Goal: Information Seeking & Learning: Check status

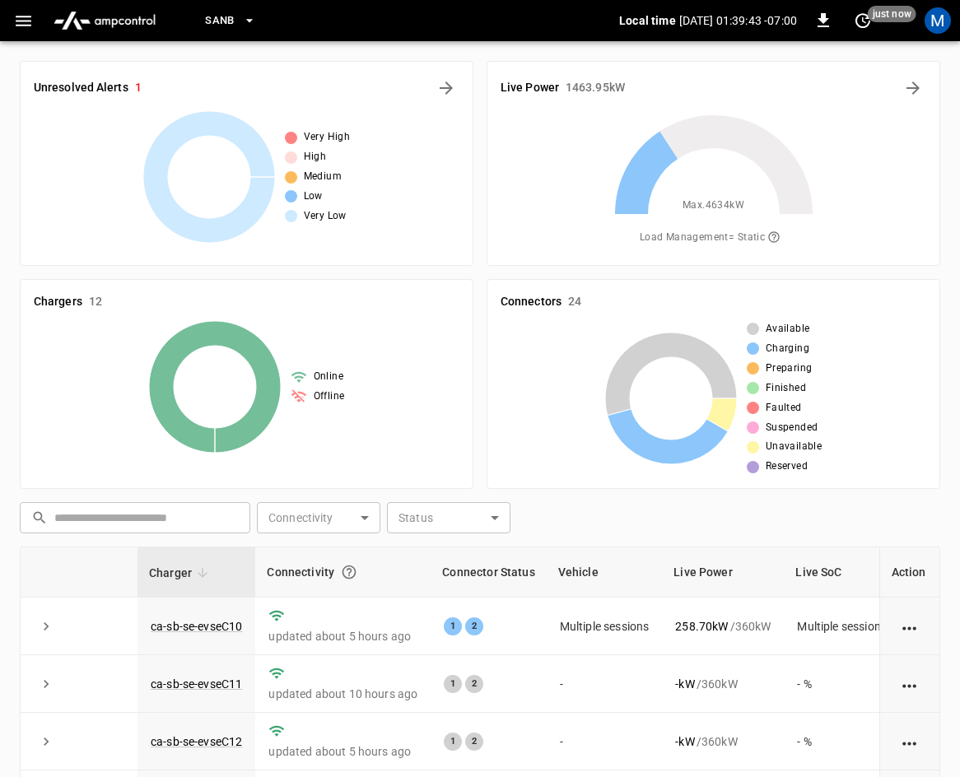
scroll to position [377, 0]
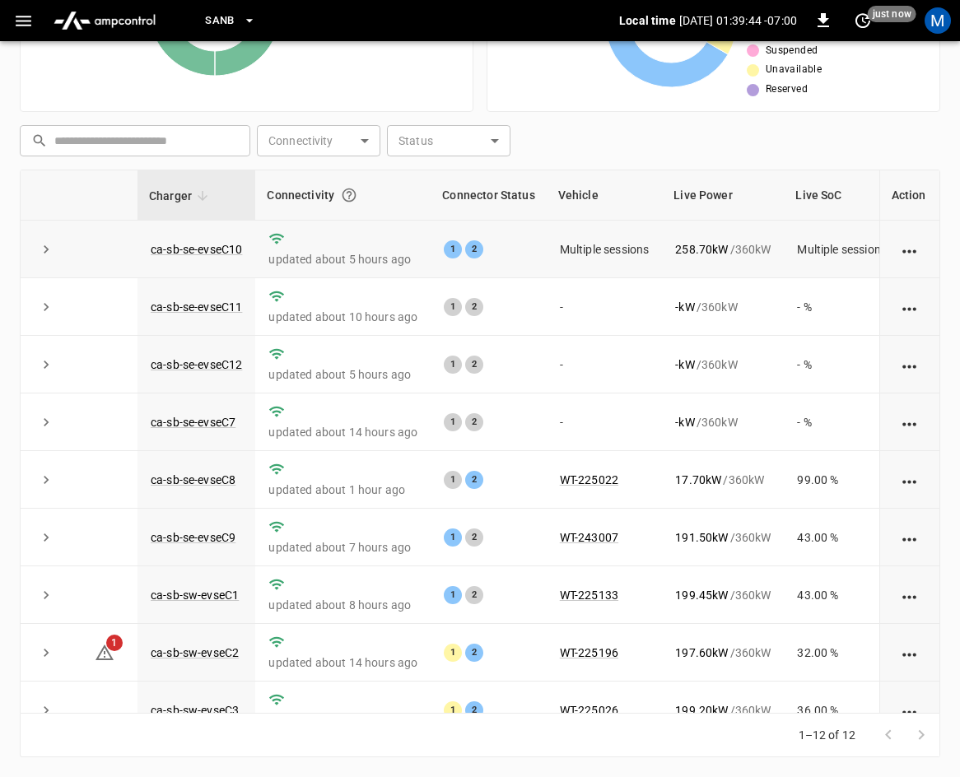
click at [41, 244] on icon "expand row" at bounding box center [46, 249] width 16 height 16
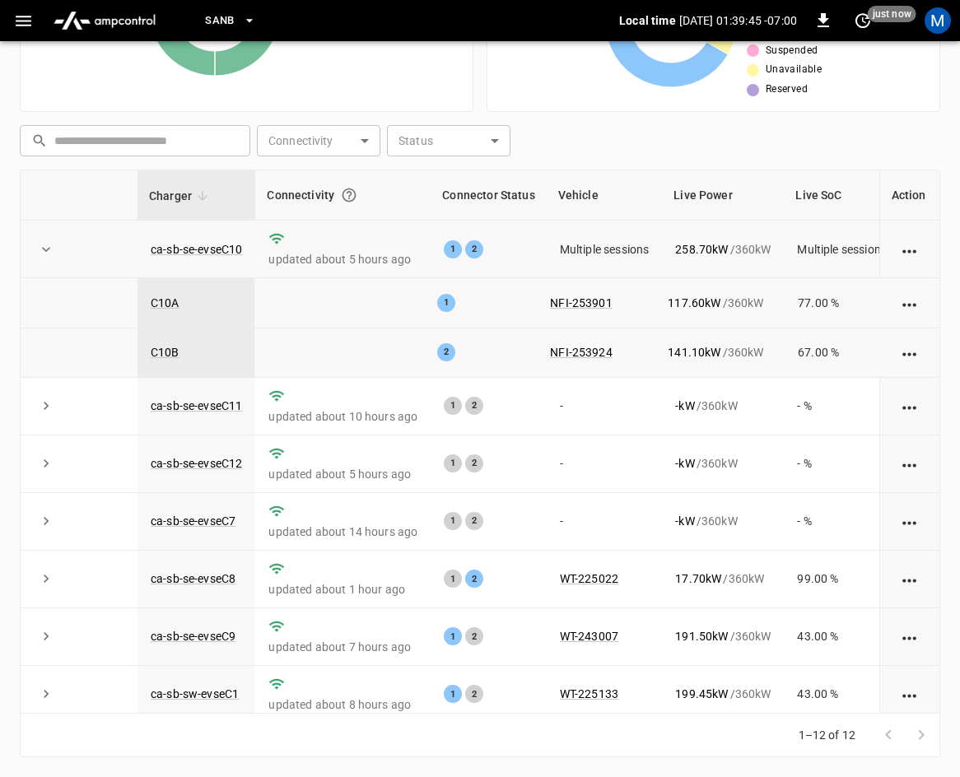
click at [39, 251] on icon "expand row" at bounding box center [46, 249] width 16 height 16
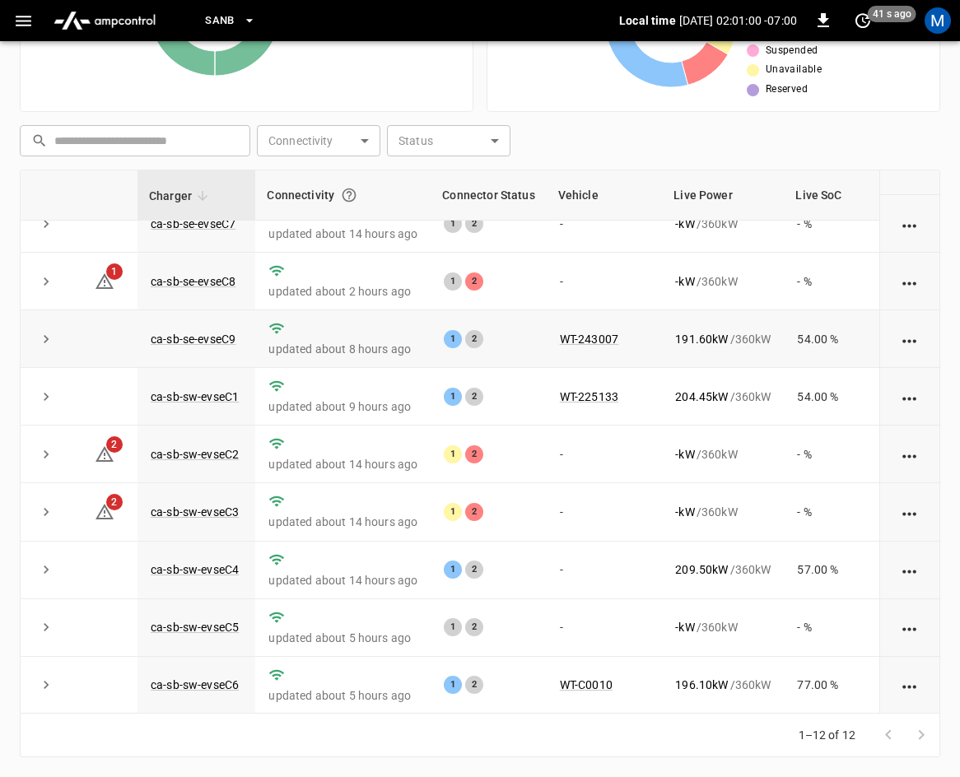
scroll to position [219, 0]
click at [204, 444] on link "ca-sb-sw-evseC2" at bounding box center [194, 454] width 95 height 20
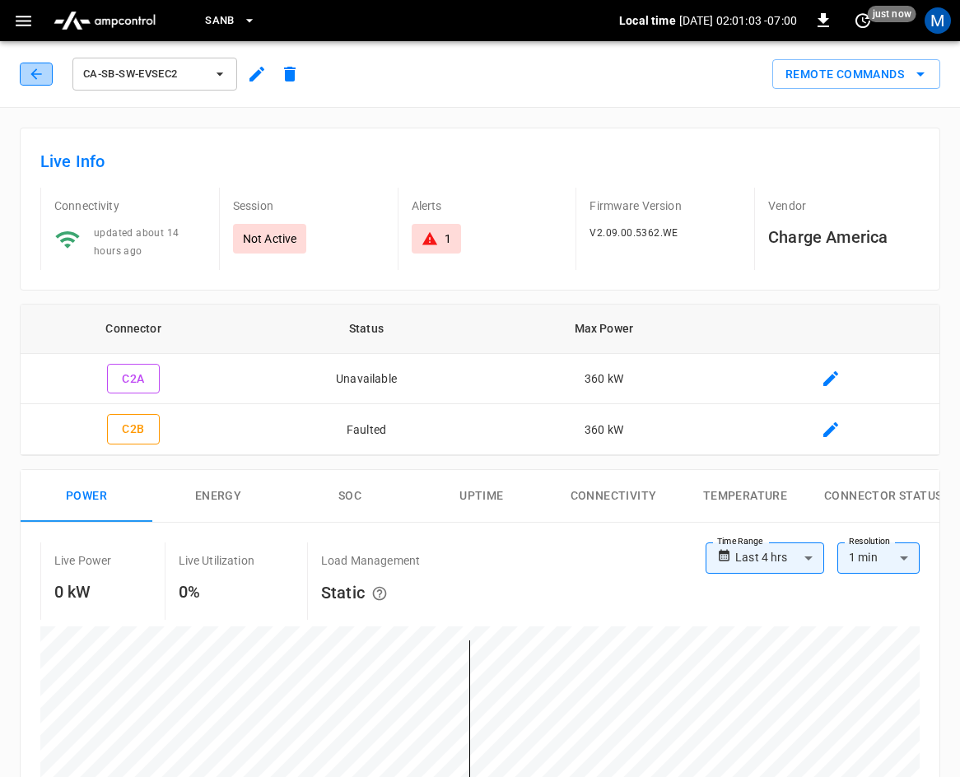
click at [40, 72] on icon "button" at bounding box center [36, 74] width 16 height 16
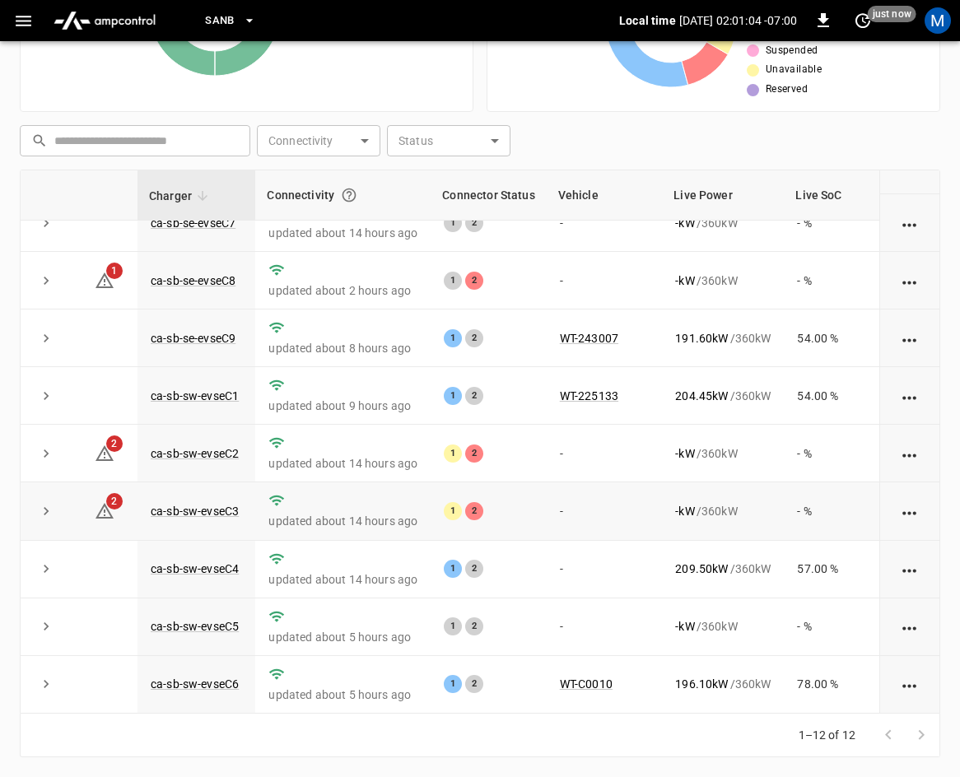
scroll to position [219, 0]
click at [193, 501] on link "ca-sb-sw-evseC3" at bounding box center [194, 511] width 95 height 20
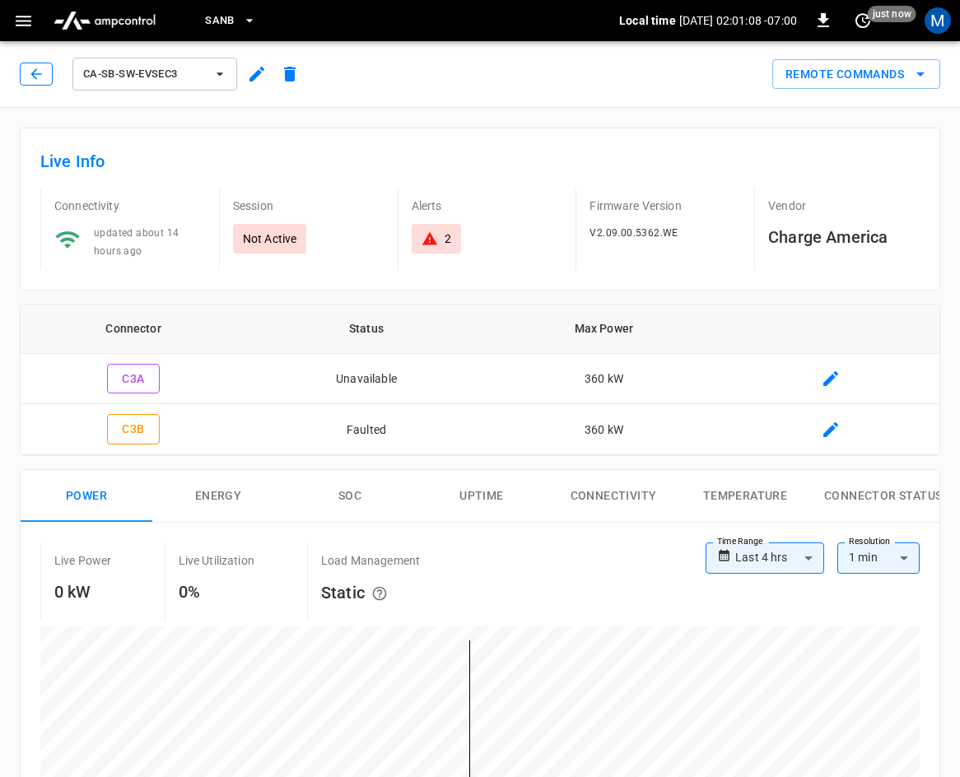
click at [35, 68] on icon "button" at bounding box center [36, 74] width 16 height 16
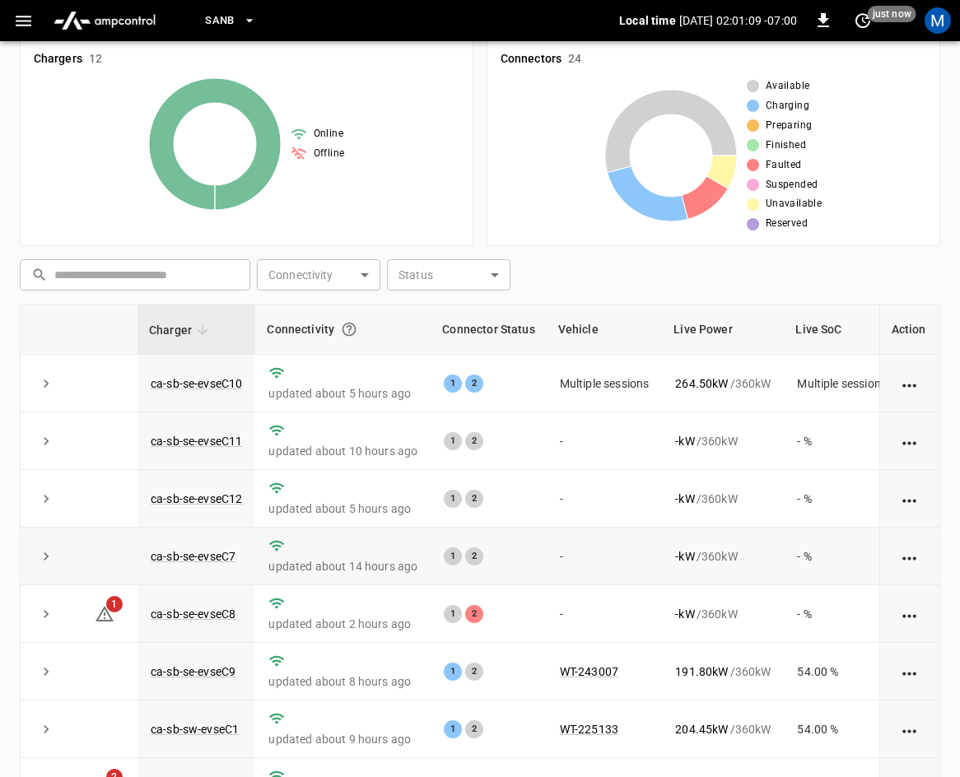
scroll to position [212, 0]
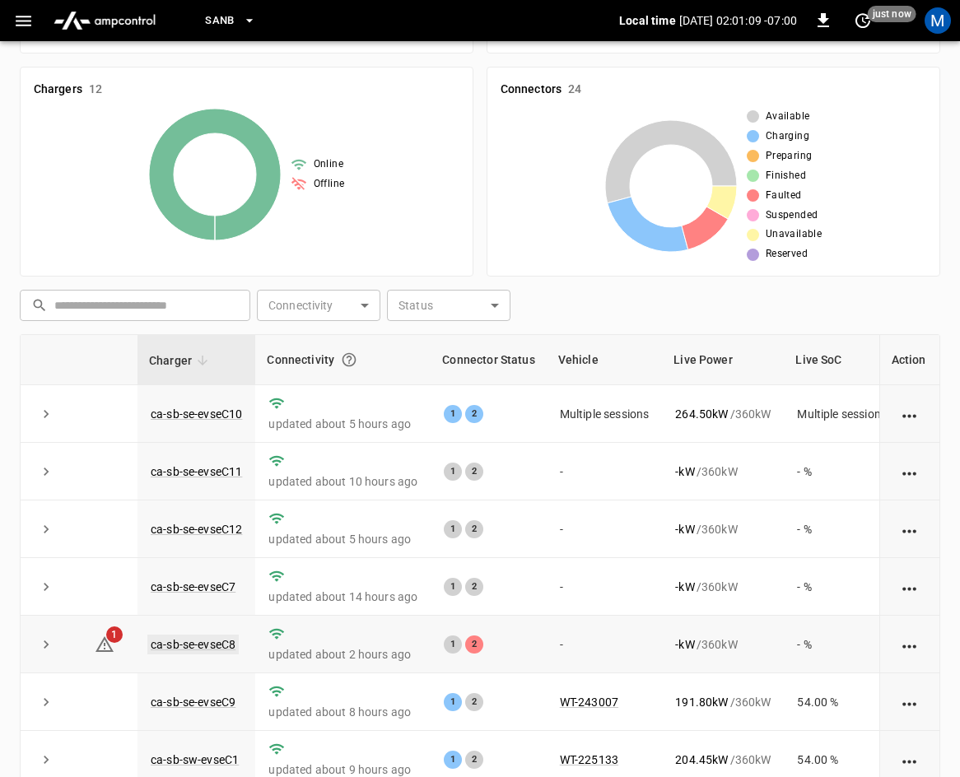
click at [222, 647] on link "ca-sb-se-evseC8" at bounding box center [192, 645] width 91 height 20
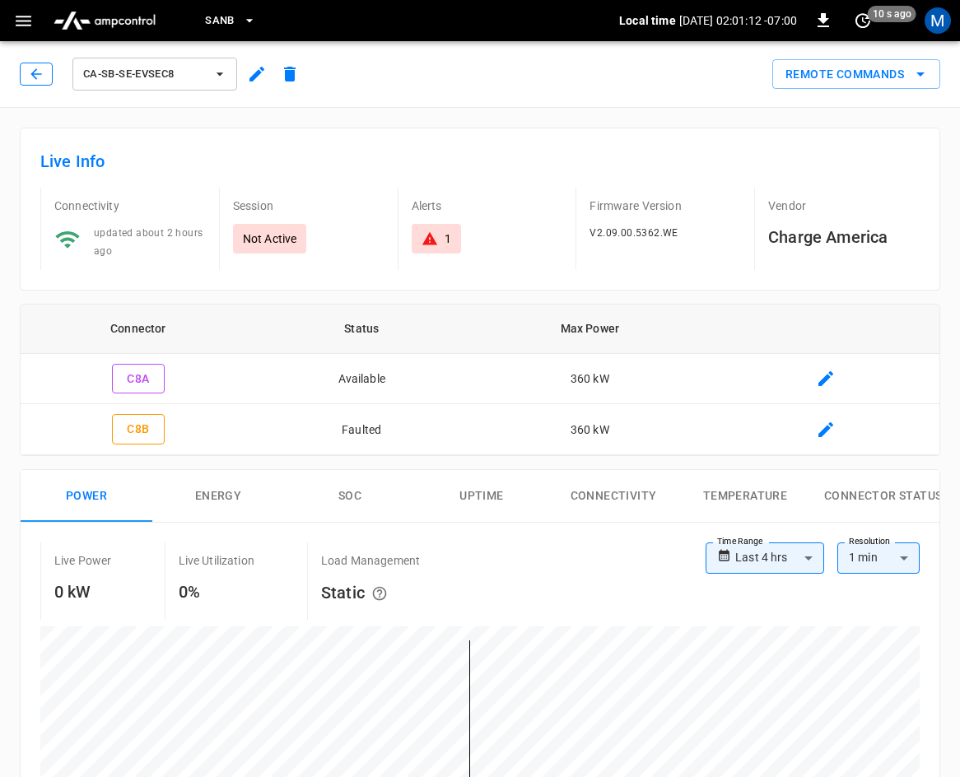
click at [38, 71] on icon "button" at bounding box center [36, 74] width 16 height 16
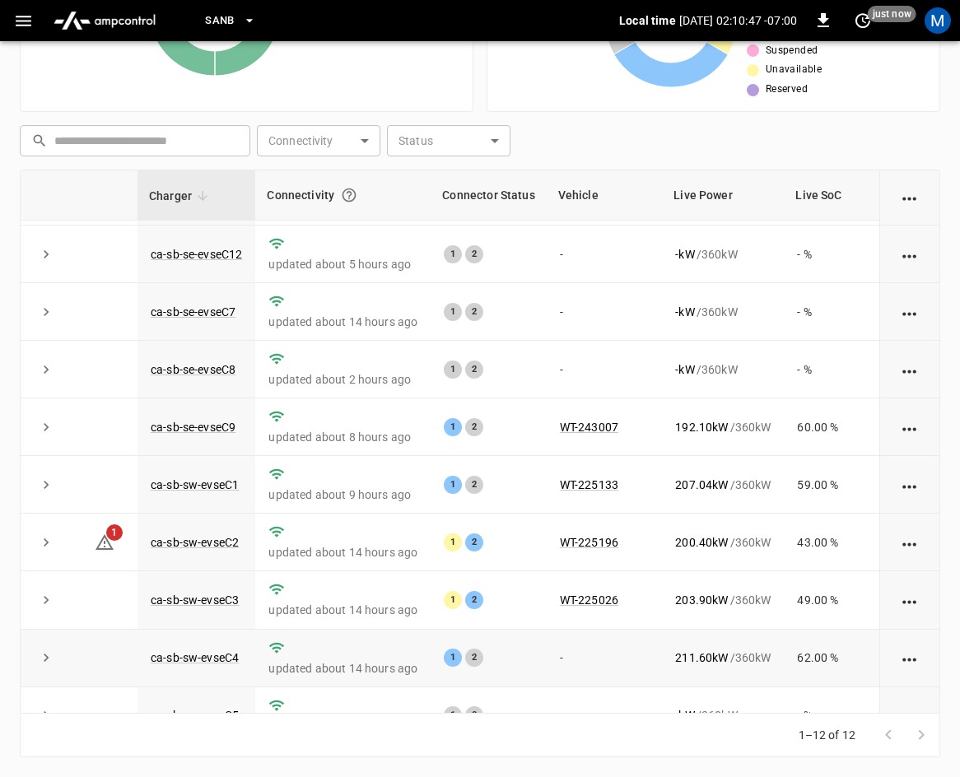
scroll to position [219, 0]
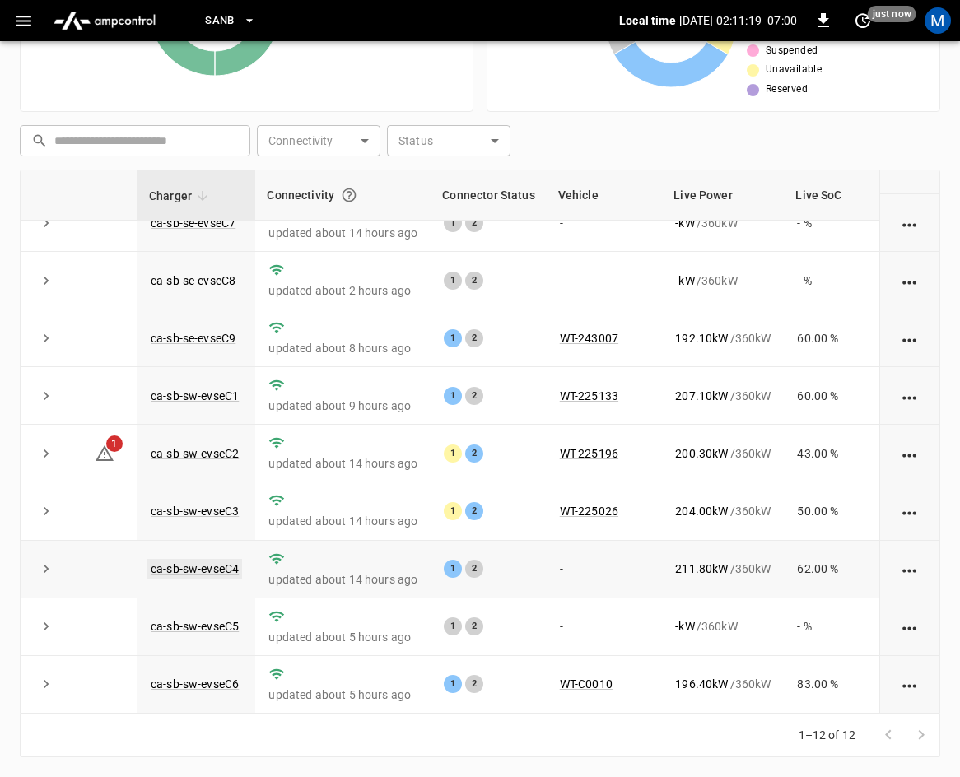
click at [212, 559] on link "ca-sb-sw-evseC4" at bounding box center [194, 569] width 95 height 20
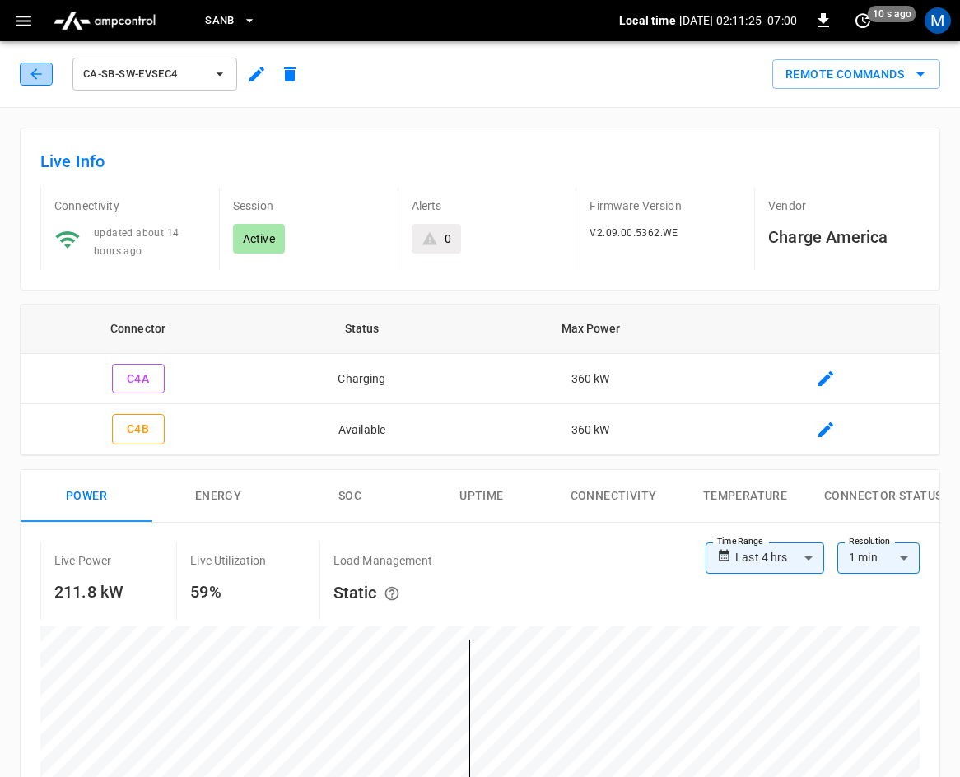
click at [35, 73] on icon "button" at bounding box center [36, 74] width 16 height 16
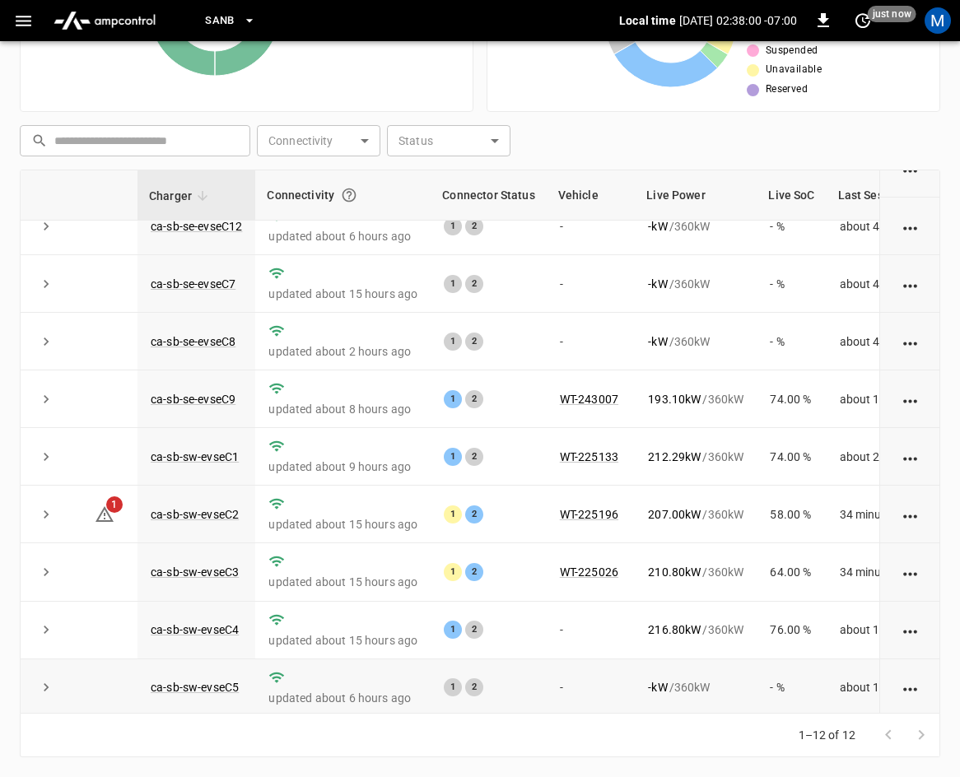
scroll to position [219, 0]
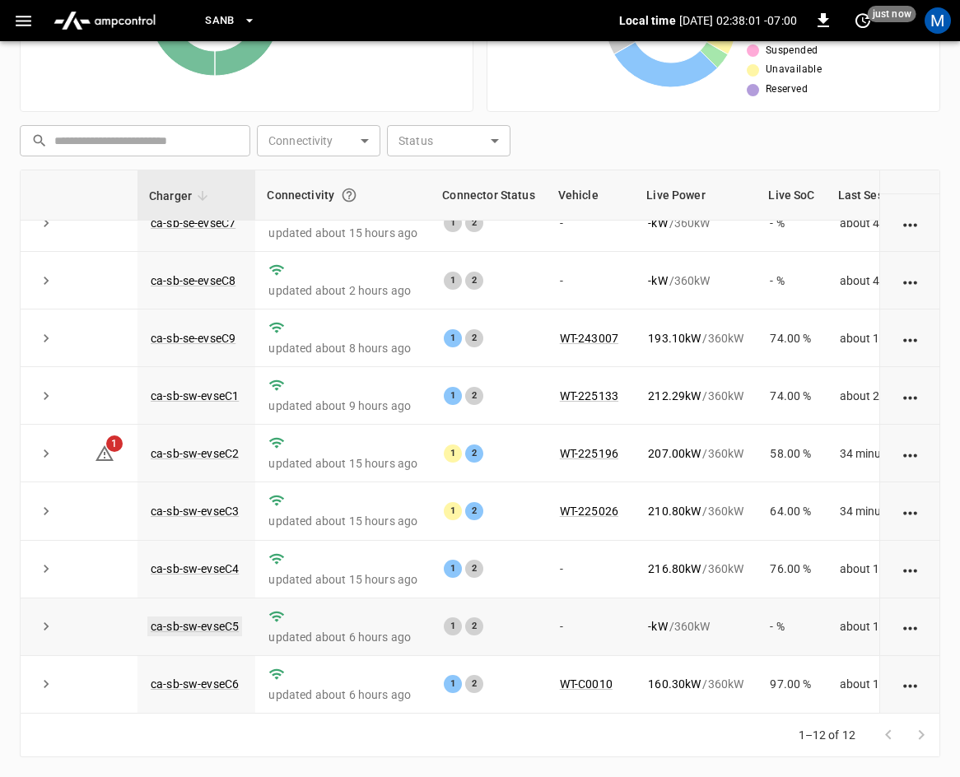
click at [228, 616] on link "ca-sb-sw-evseC5" at bounding box center [194, 626] width 95 height 20
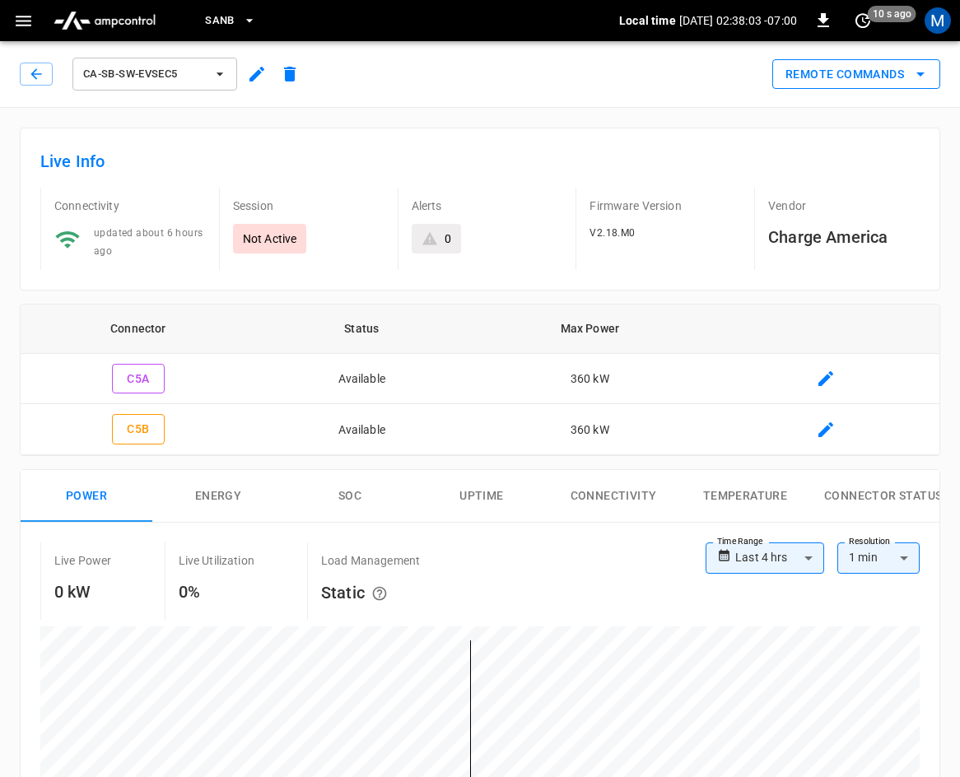
click at [886, 78] on button "Remote Commands" at bounding box center [856, 74] width 168 height 30
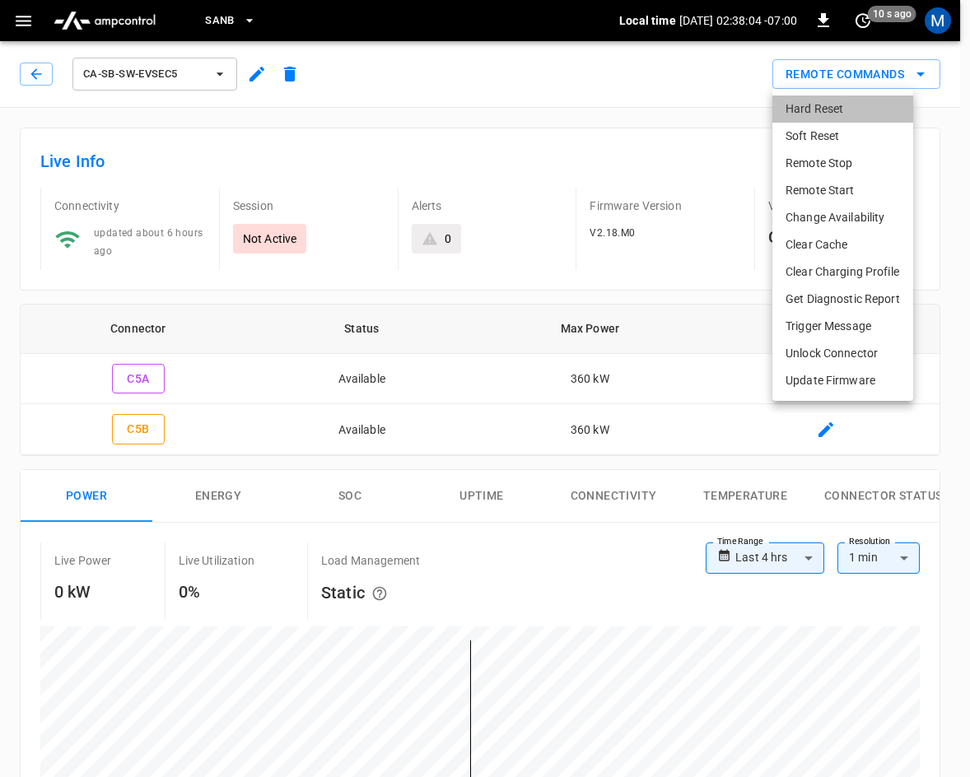
click at [835, 108] on li "Hard Reset" at bounding box center [842, 108] width 141 height 27
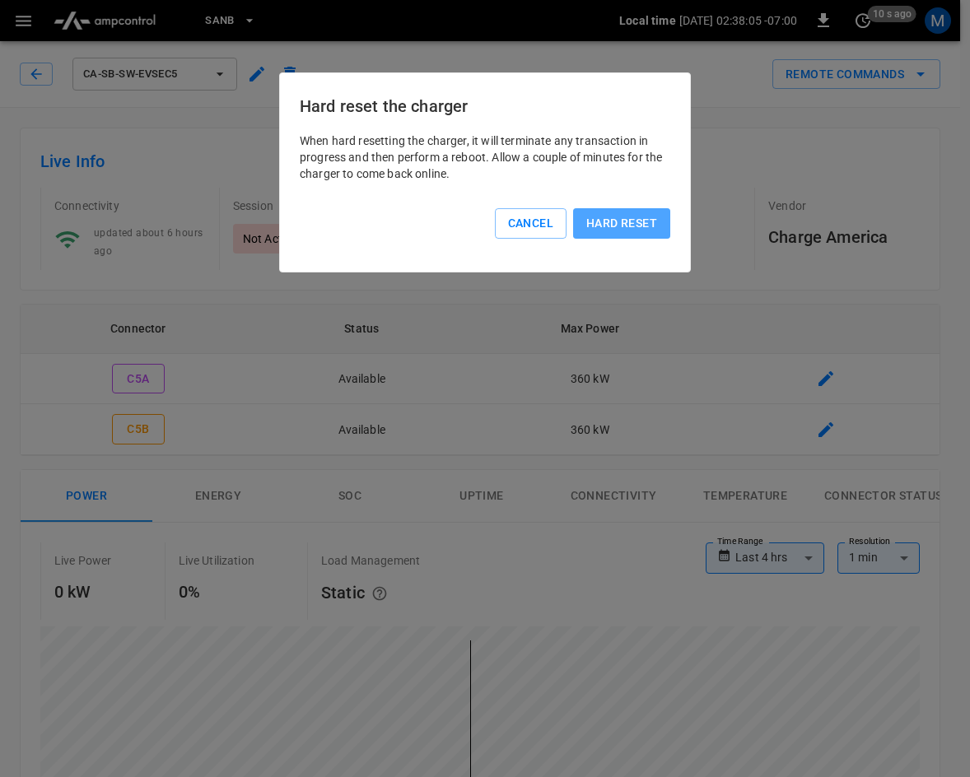
click at [618, 216] on button "Hard reset" at bounding box center [621, 223] width 97 height 30
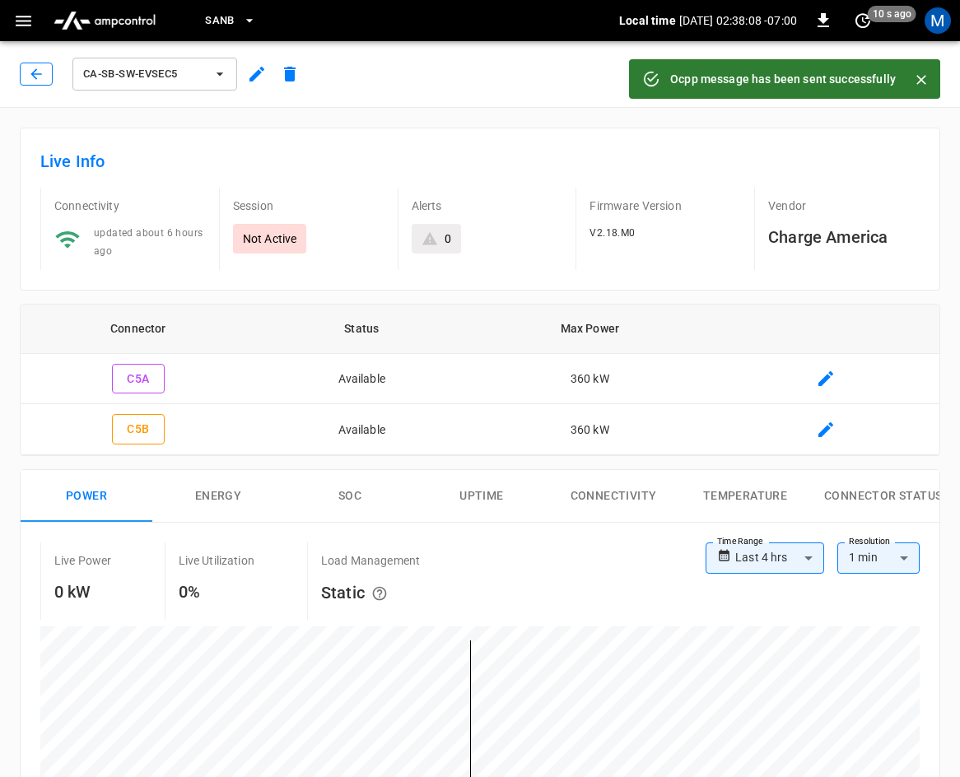
click at [38, 68] on icon "button" at bounding box center [36, 74] width 16 height 16
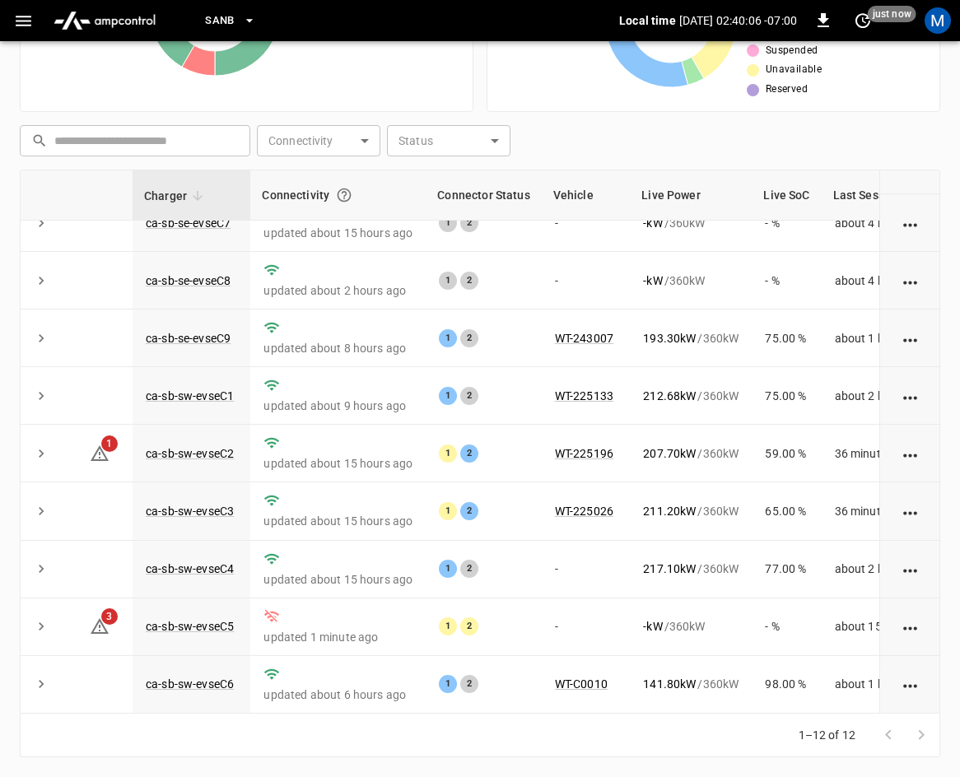
scroll to position [219, 0]
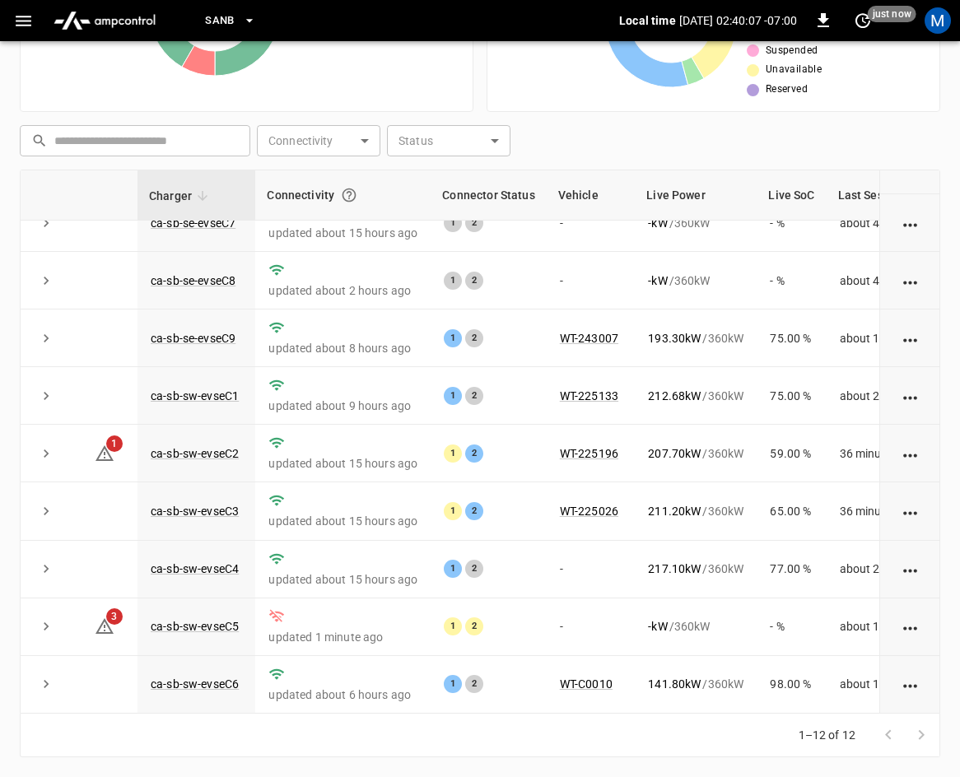
drag, startPoint x: 713, startPoint y: 723, endPoint x: 693, endPoint y: 729, distance: 20.6
click at [693, 729] on div "1–12 of 12" at bounding box center [480, 736] width 920 height 44
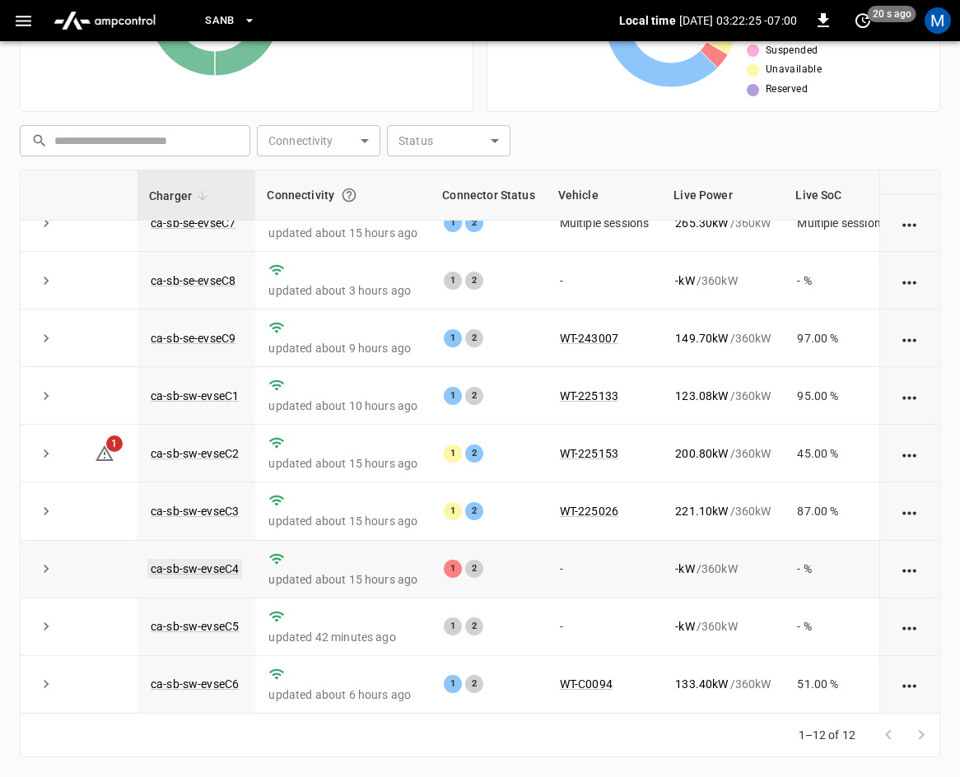
click at [188, 559] on link "ca-sb-sw-evseC4" at bounding box center [194, 569] width 95 height 20
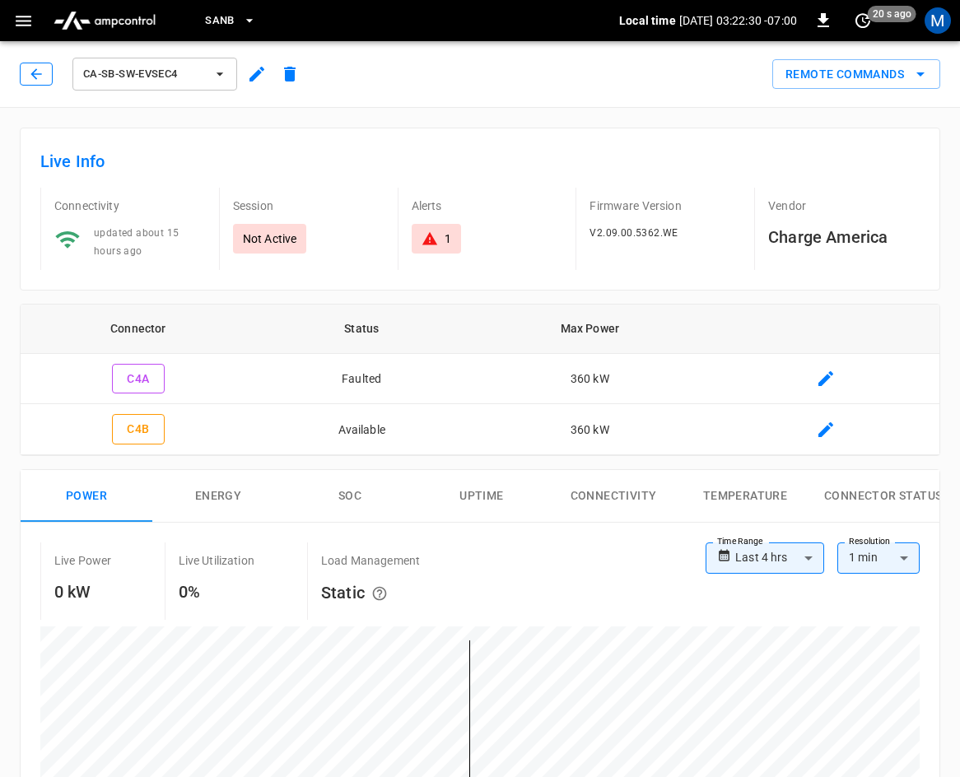
click at [50, 76] on button "button" at bounding box center [36, 74] width 33 height 23
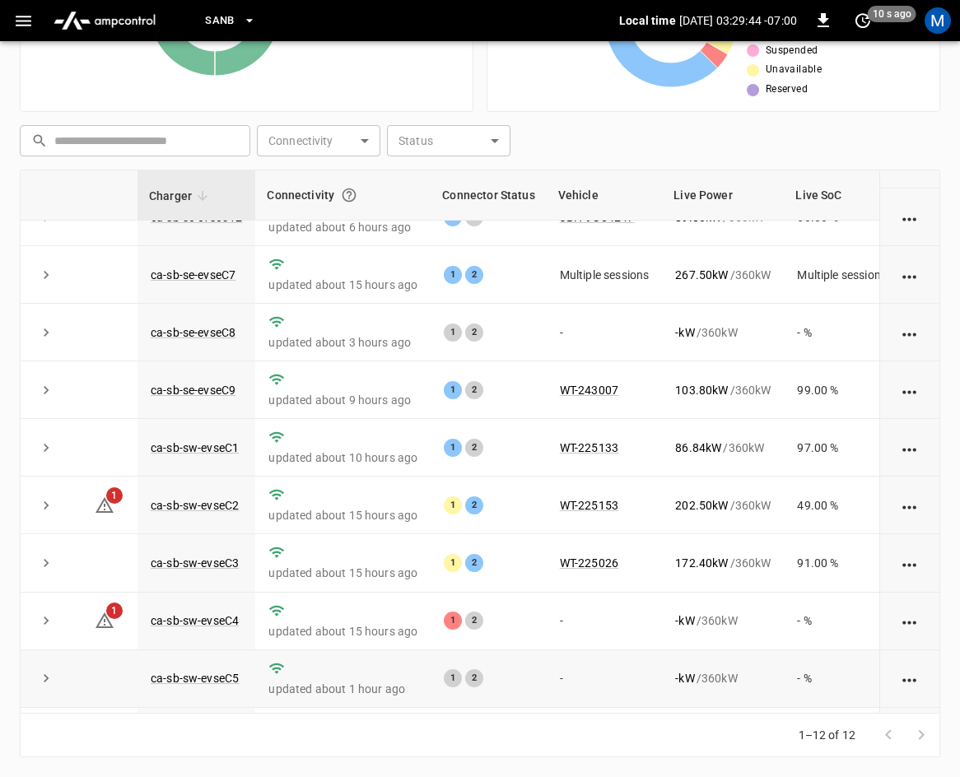
scroll to position [219, 0]
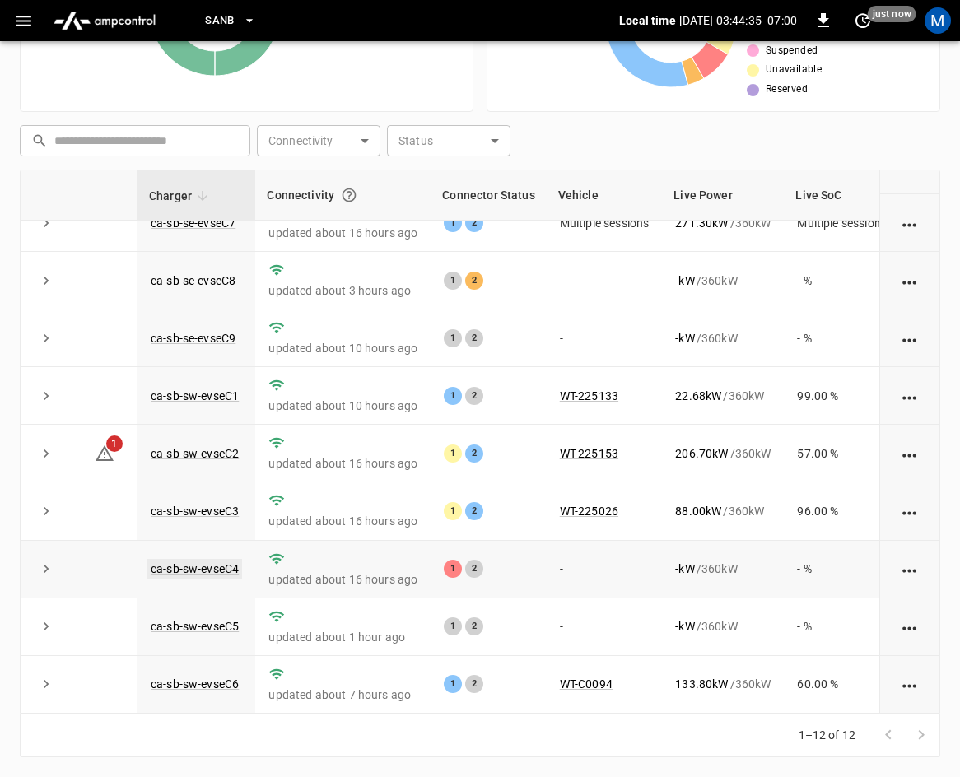
click at [216, 559] on link "ca-sb-sw-evseC4" at bounding box center [194, 569] width 95 height 20
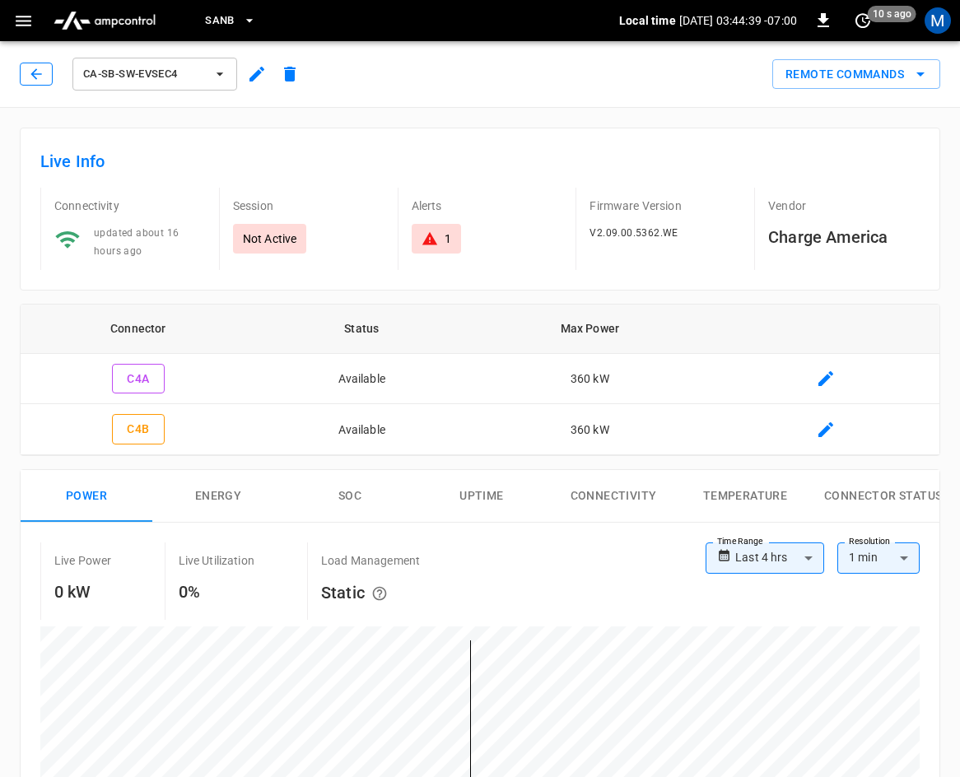
click at [31, 77] on icon "button" at bounding box center [36, 74] width 16 height 16
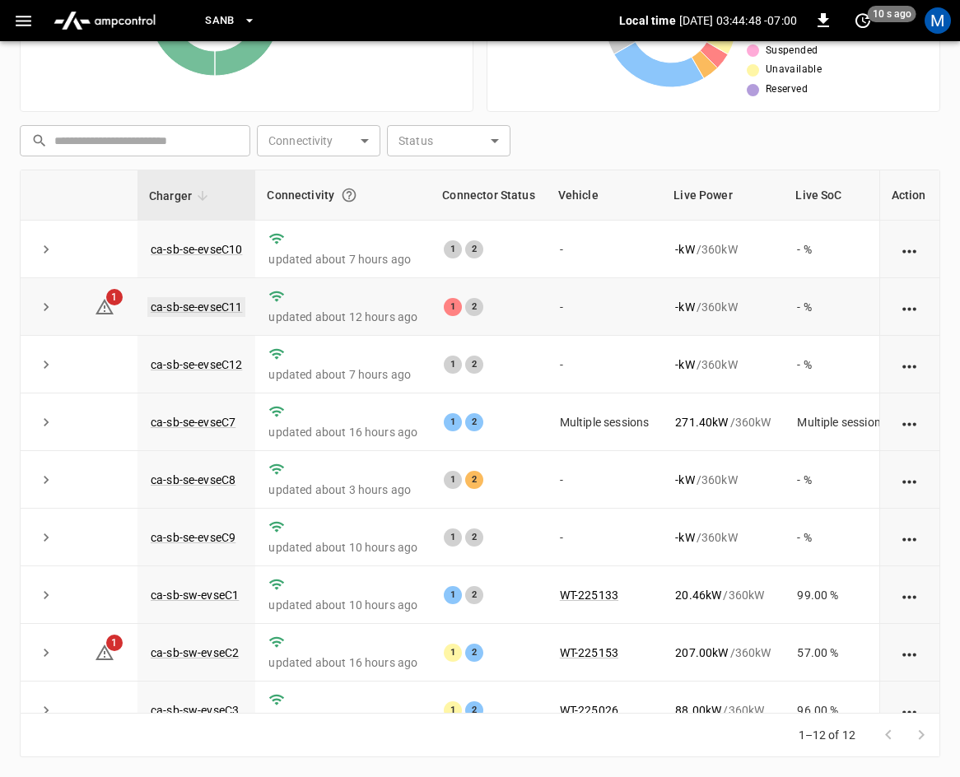
click at [215, 309] on link "ca-sb-se-evseC11" at bounding box center [196, 307] width 98 height 20
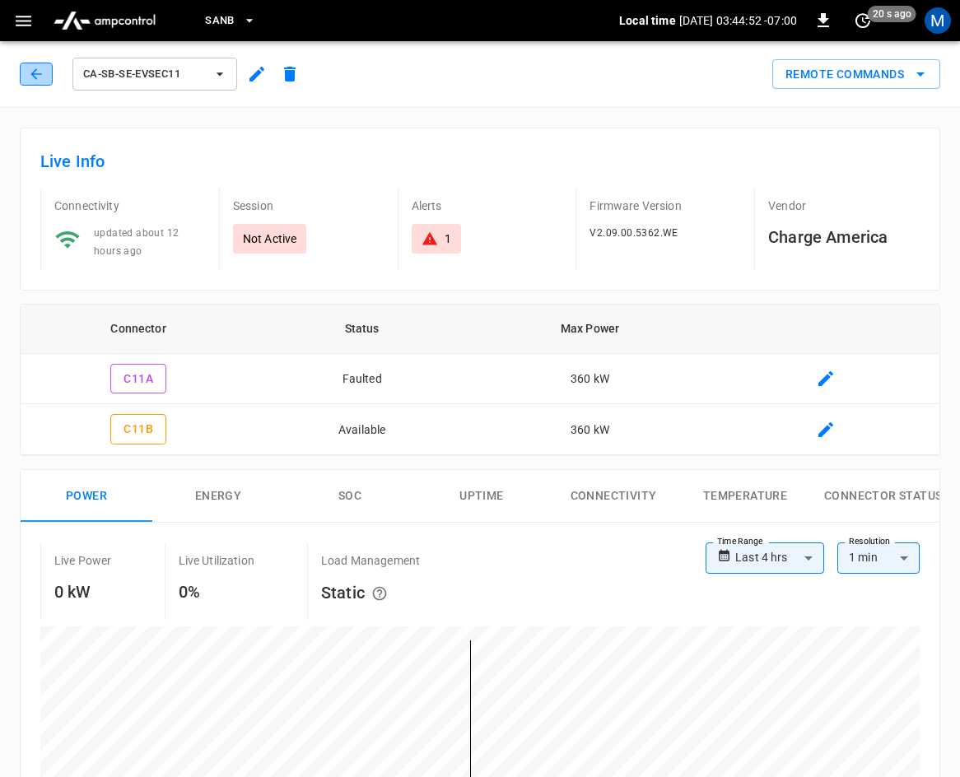
click at [36, 84] on button "button" at bounding box center [36, 74] width 33 height 23
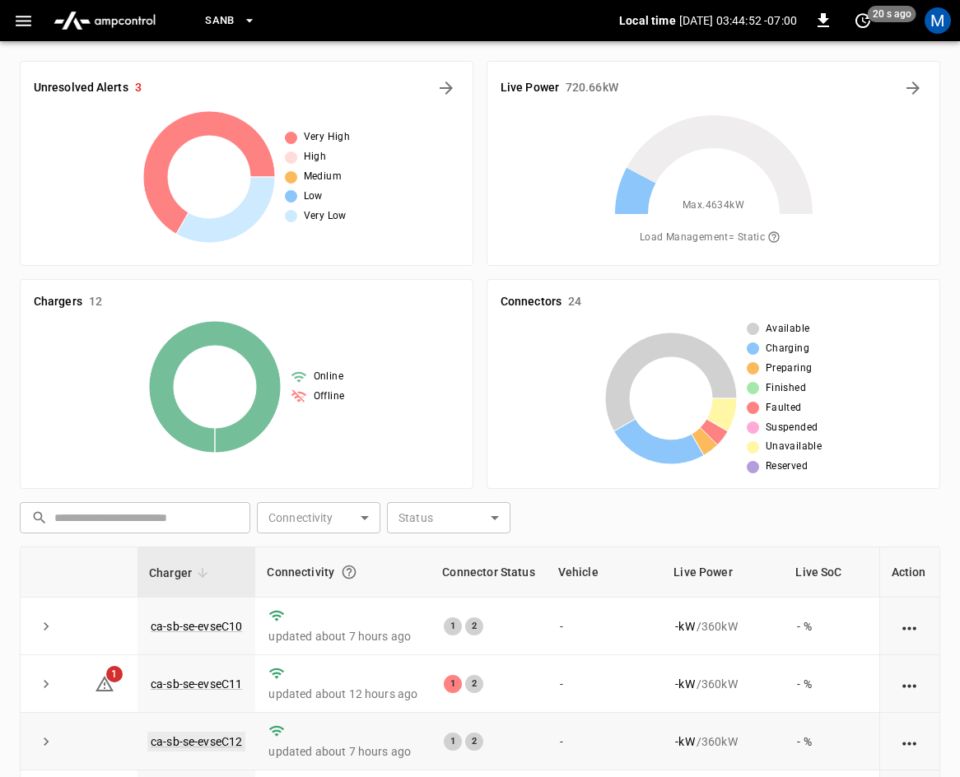
scroll to position [377, 0]
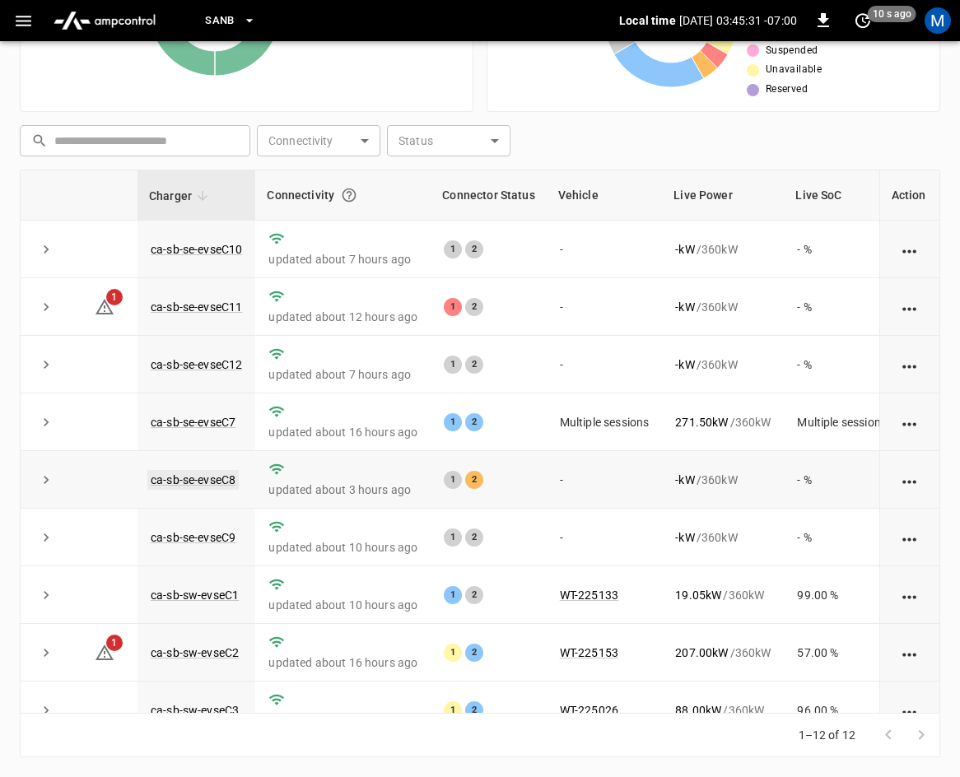
click at [198, 486] on link "ca-sb-se-evseC8" at bounding box center [192, 480] width 91 height 20
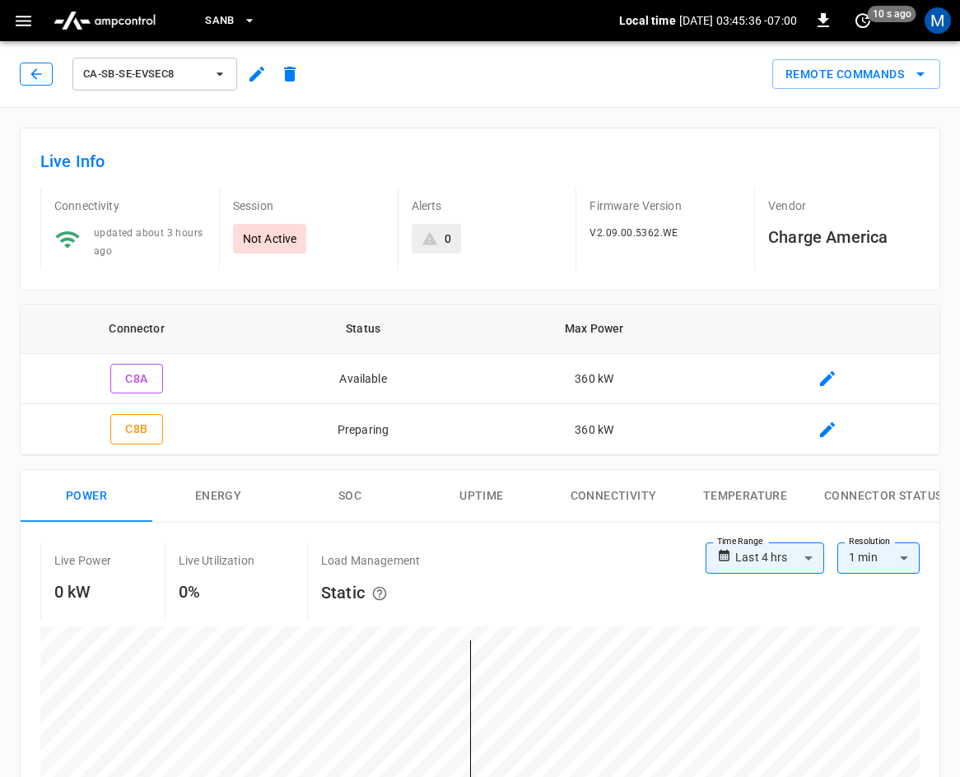
click at [35, 72] on icon "button" at bounding box center [35, 73] width 11 height 11
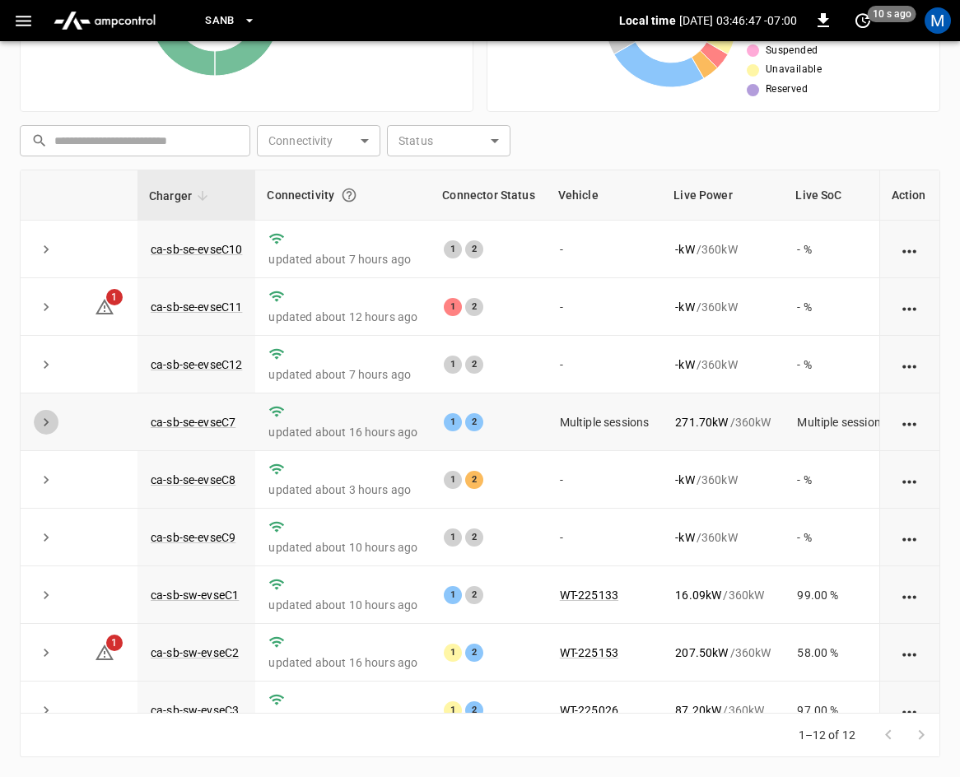
click at [43, 418] on icon "expand row" at bounding box center [46, 422] width 16 height 16
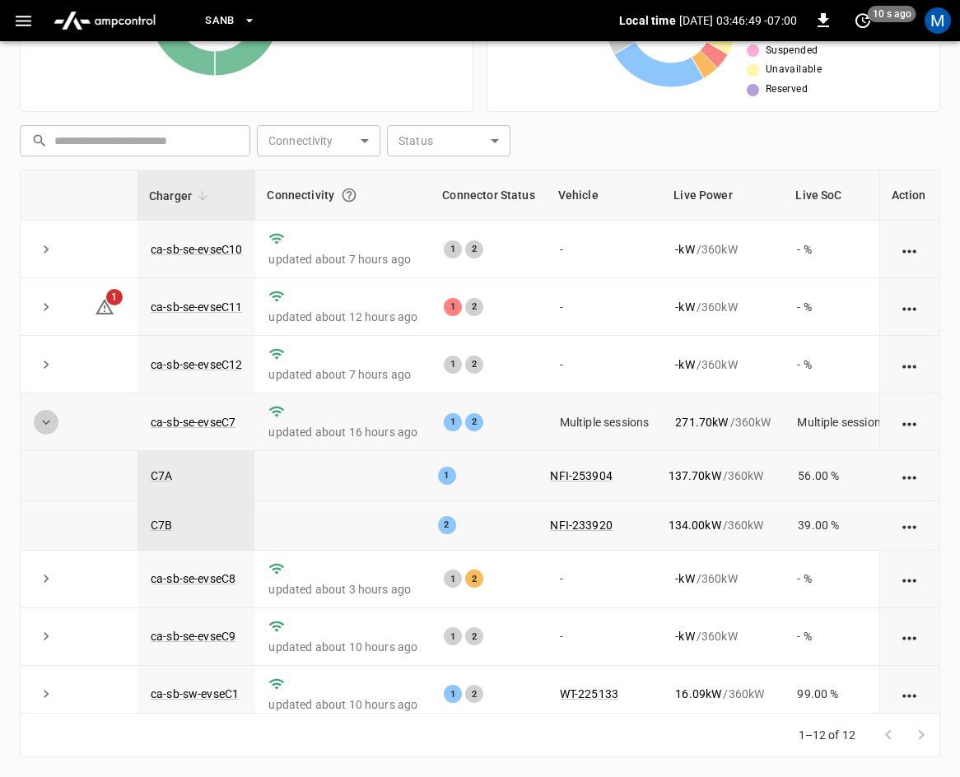
click at [43, 418] on icon "expand row" at bounding box center [46, 422] width 16 height 16
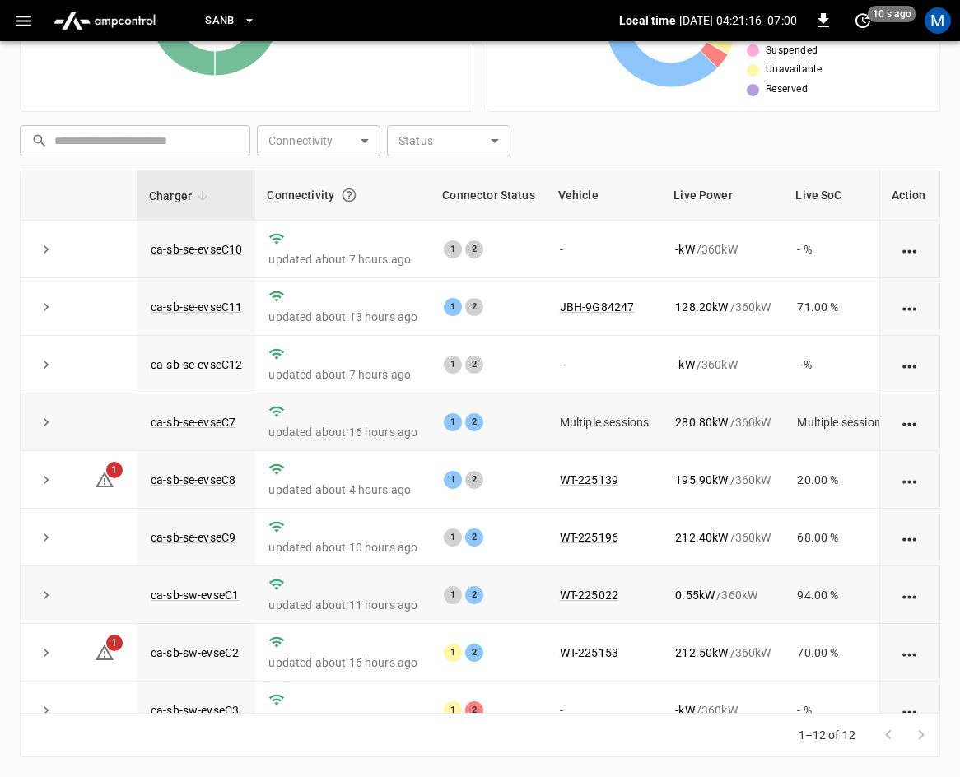
scroll to position [219, 0]
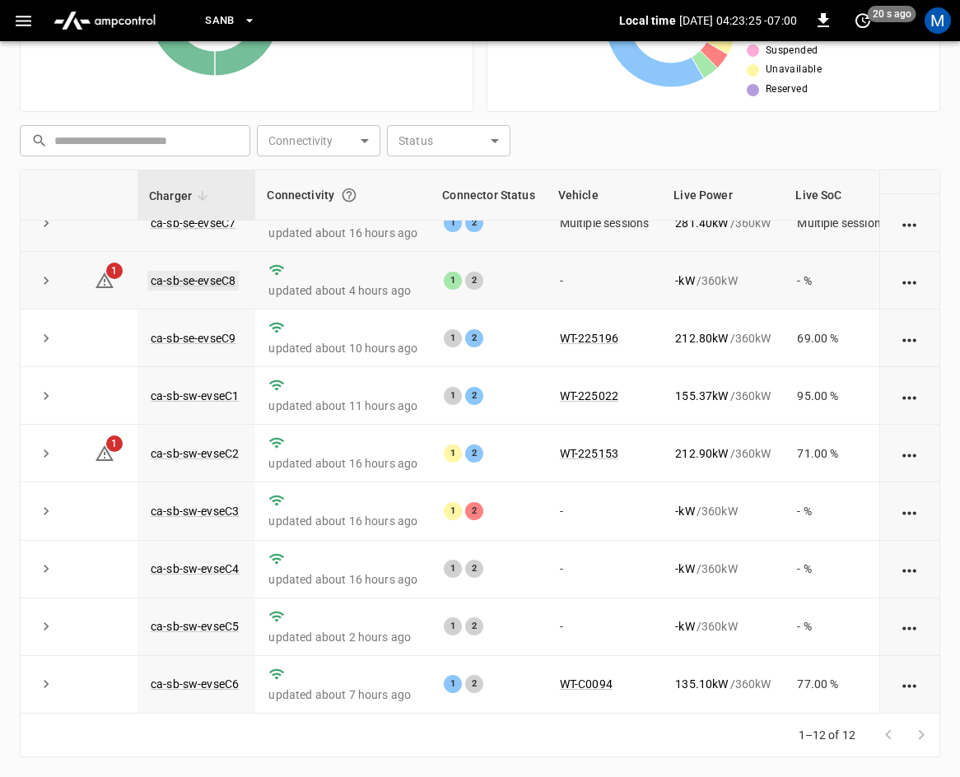
click at [170, 271] on link "ca-sb-se-evseC8" at bounding box center [192, 281] width 91 height 20
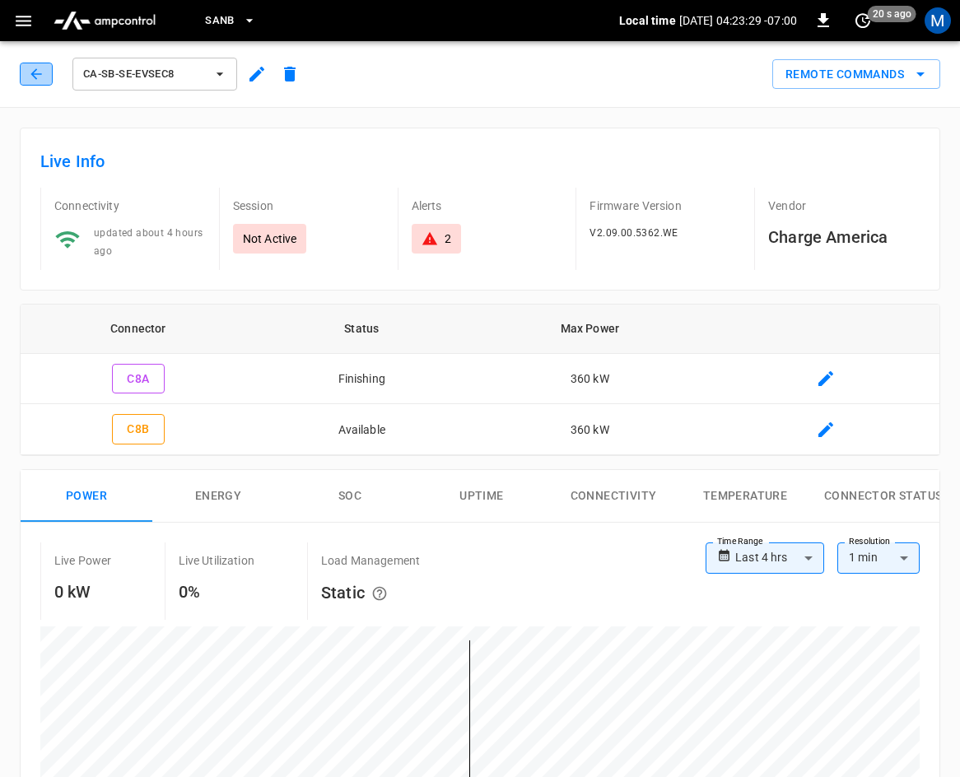
click at [44, 74] on button "button" at bounding box center [36, 74] width 33 height 23
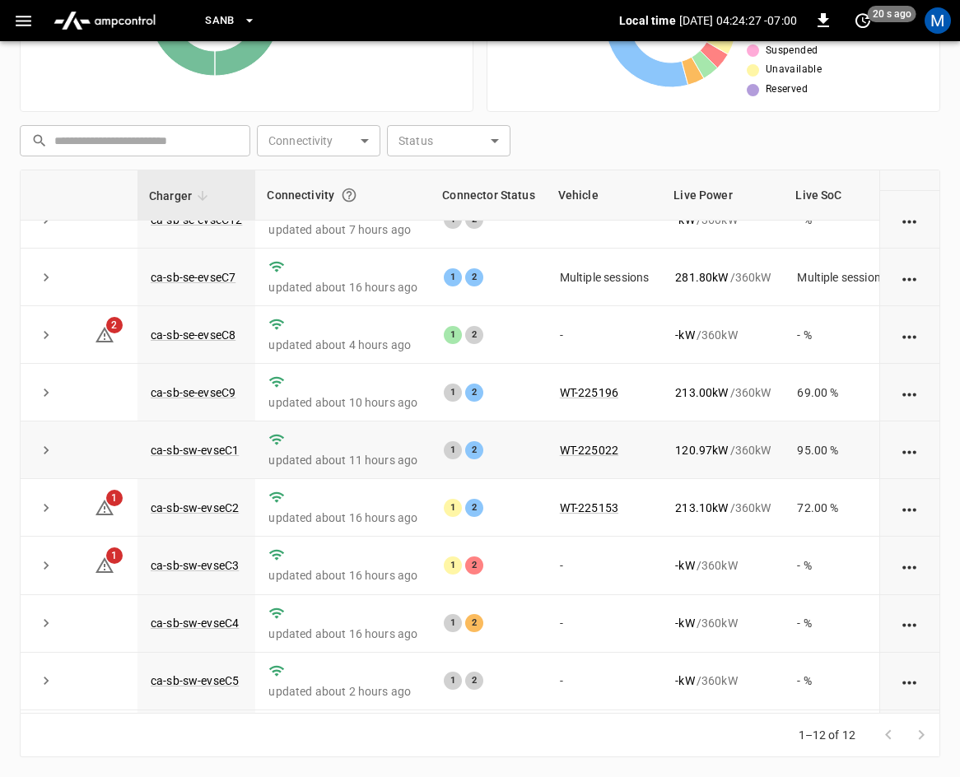
scroll to position [219, 0]
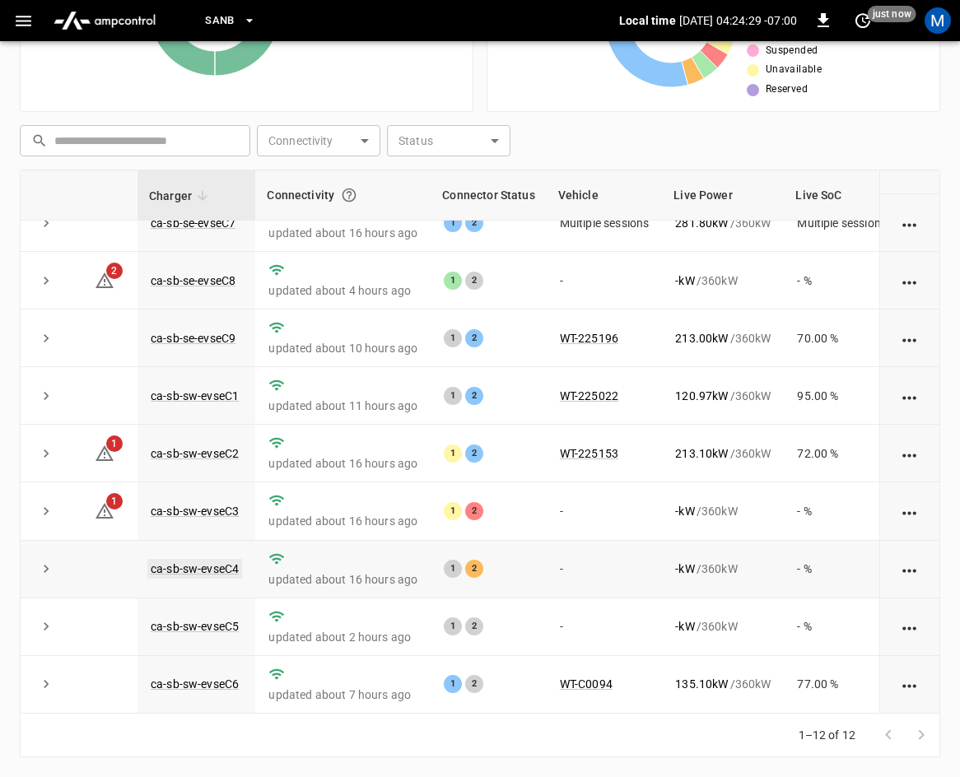
click at [221, 559] on link "ca-sb-sw-evseC4" at bounding box center [194, 569] width 95 height 20
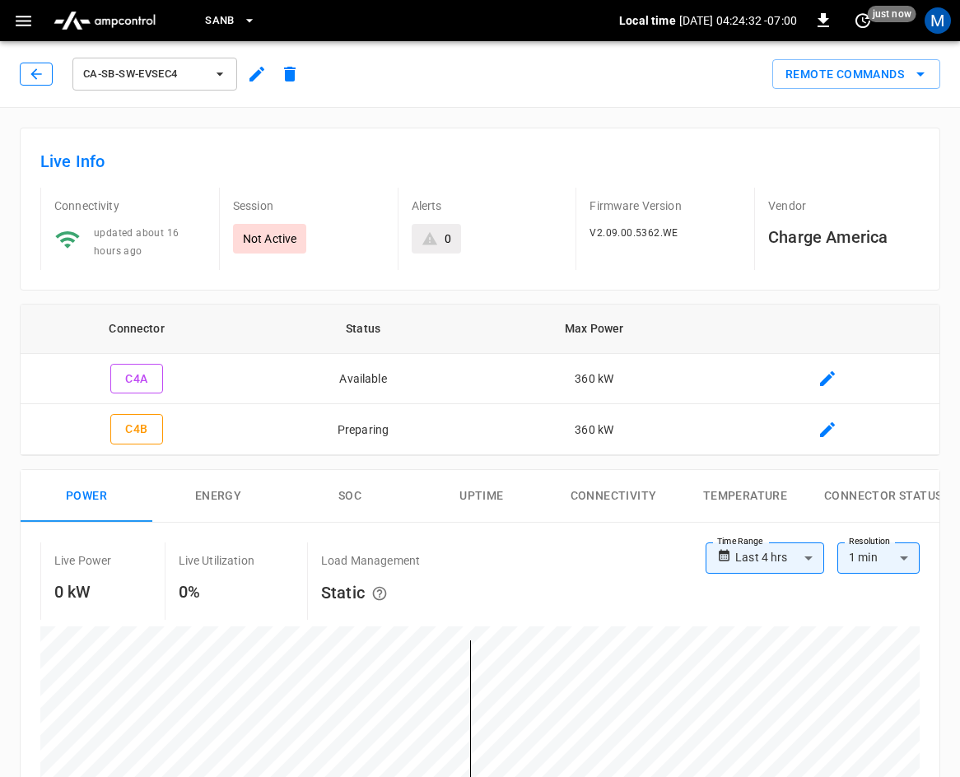
click at [44, 80] on icon "button" at bounding box center [36, 74] width 16 height 16
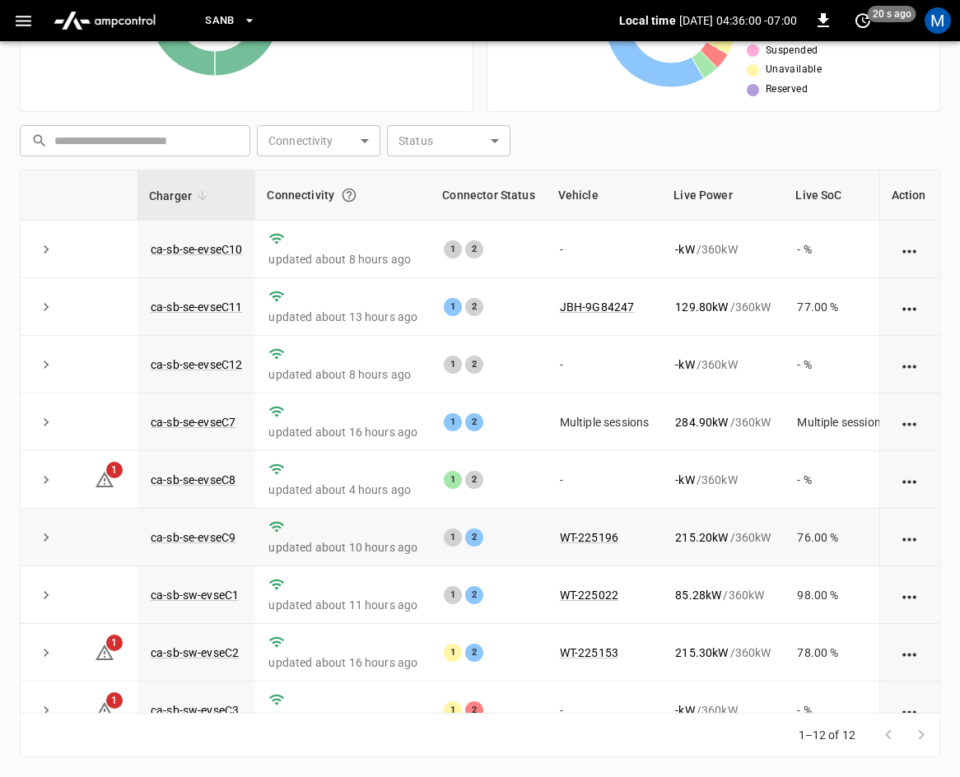
scroll to position [82, 0]
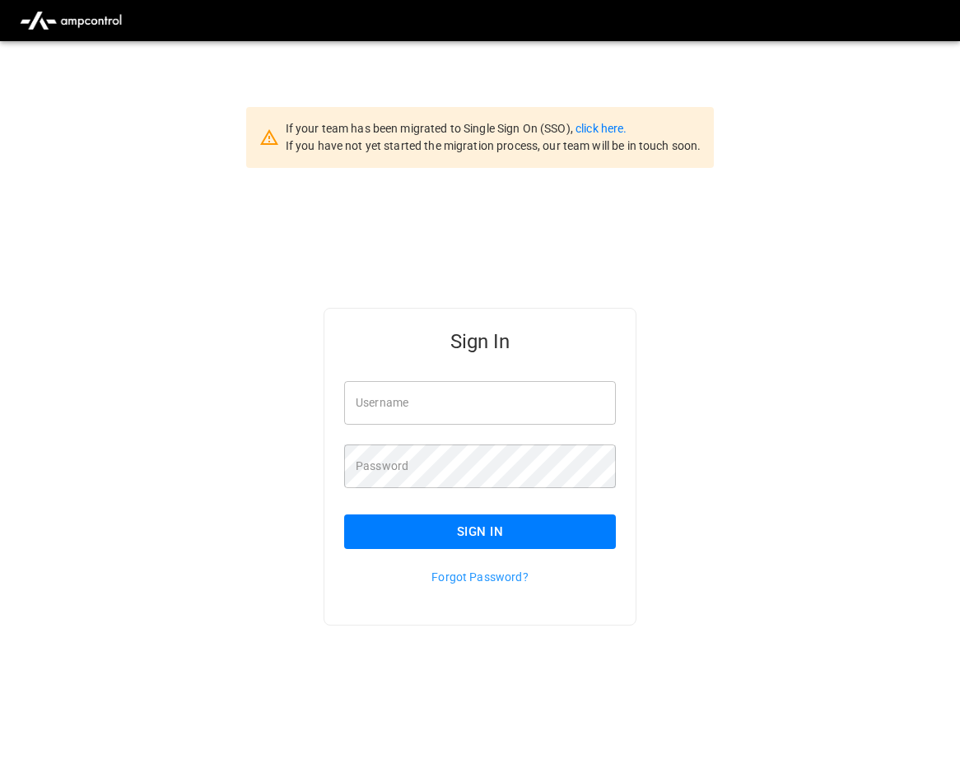
type input "**********"
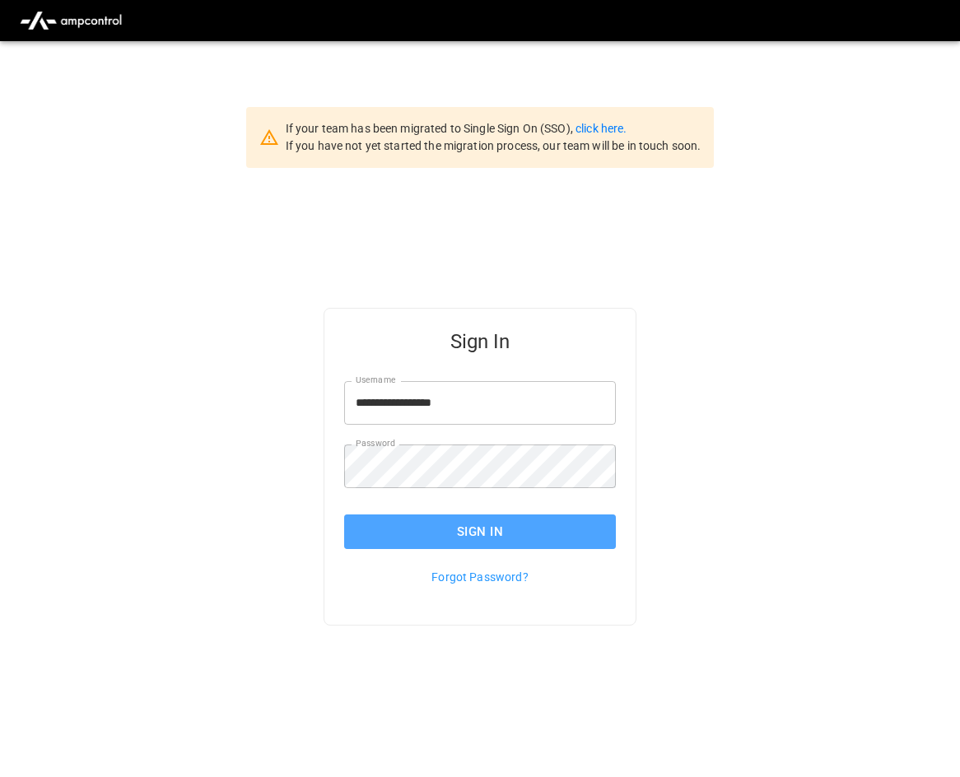
click at [493, 528] on button "Sign In" at bounding box center [480, 531] width 272 height 35
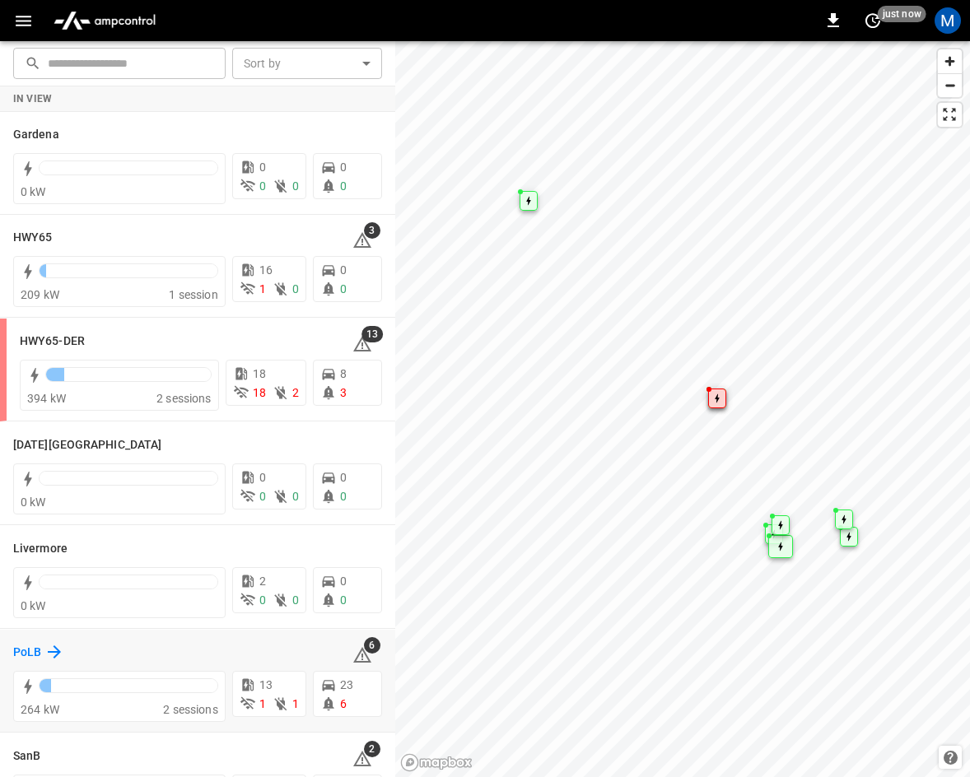
click at [47, 645] on icon at bounding box center [54, 652] width 20 height 20
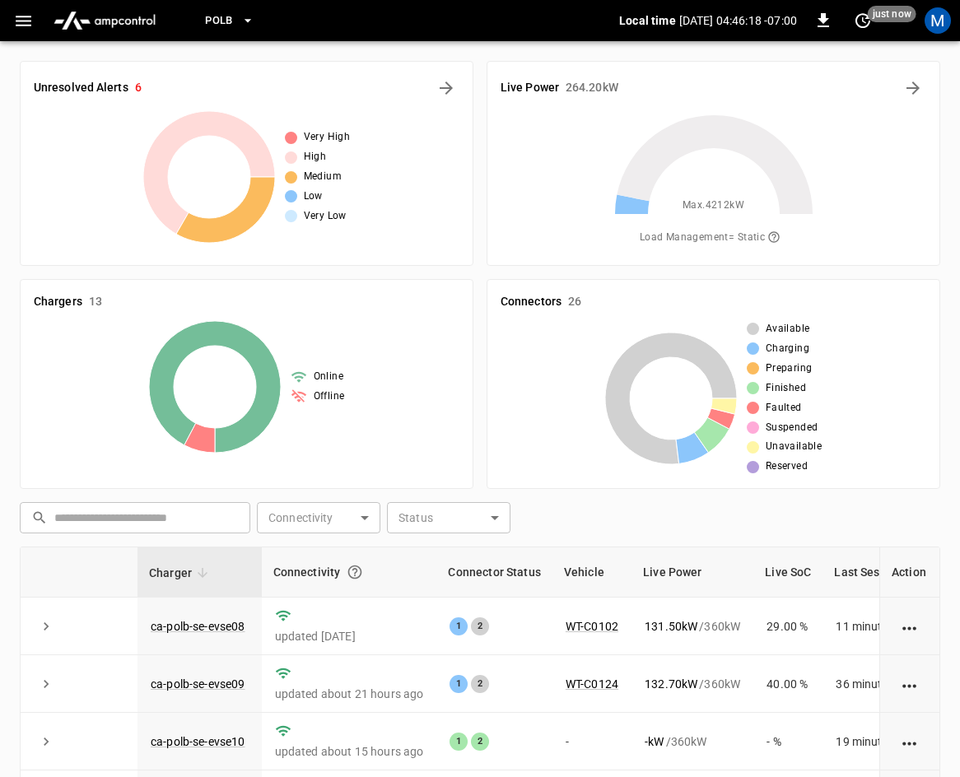
click at [21, 14] on icon "button" at bounding box center [23, 21] width 21 height 21
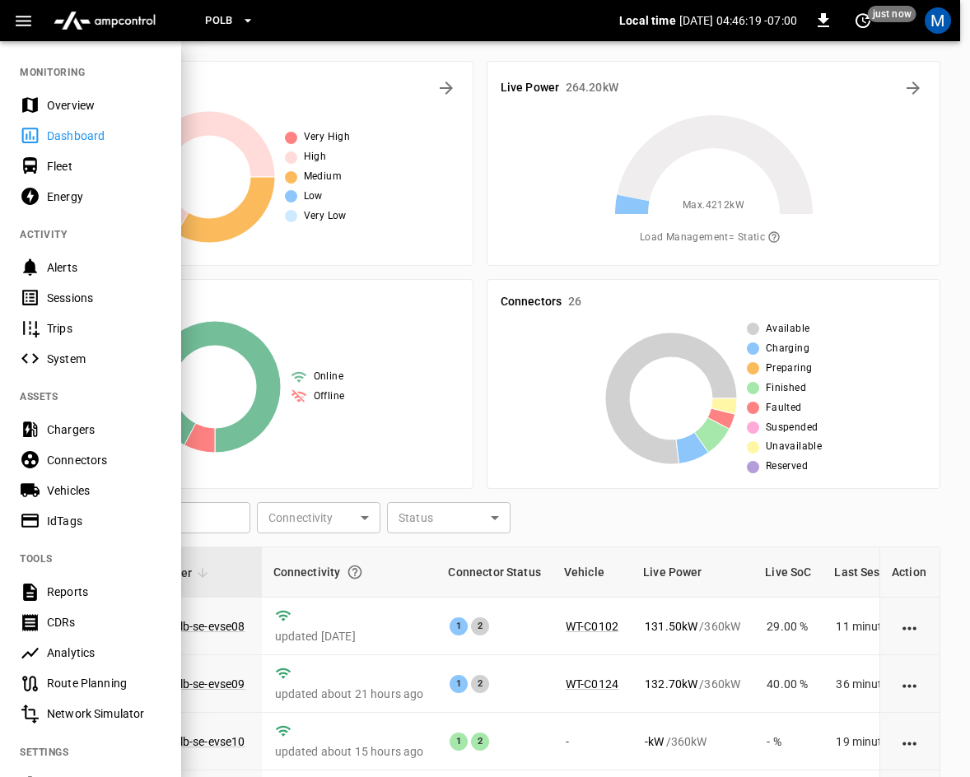
click at [79, 132] on div "Dashboard" at bounding box center [104, 136] width 114 height 16
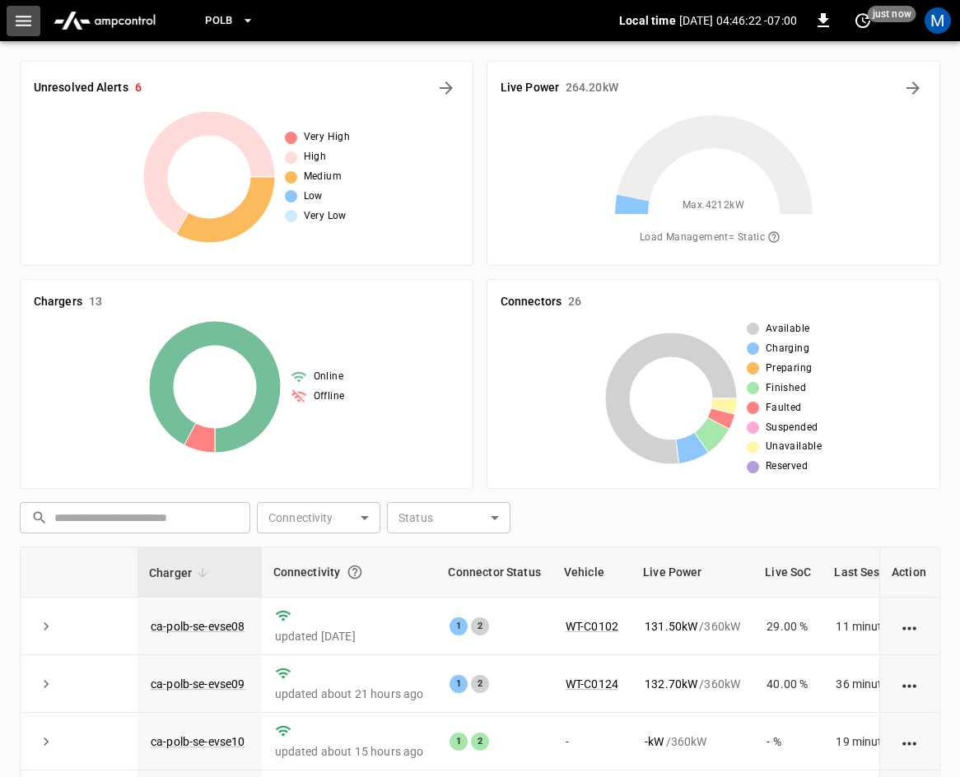
click at [17, 16] on icon "button" at bounding box center [24, 21] width 16 height 11
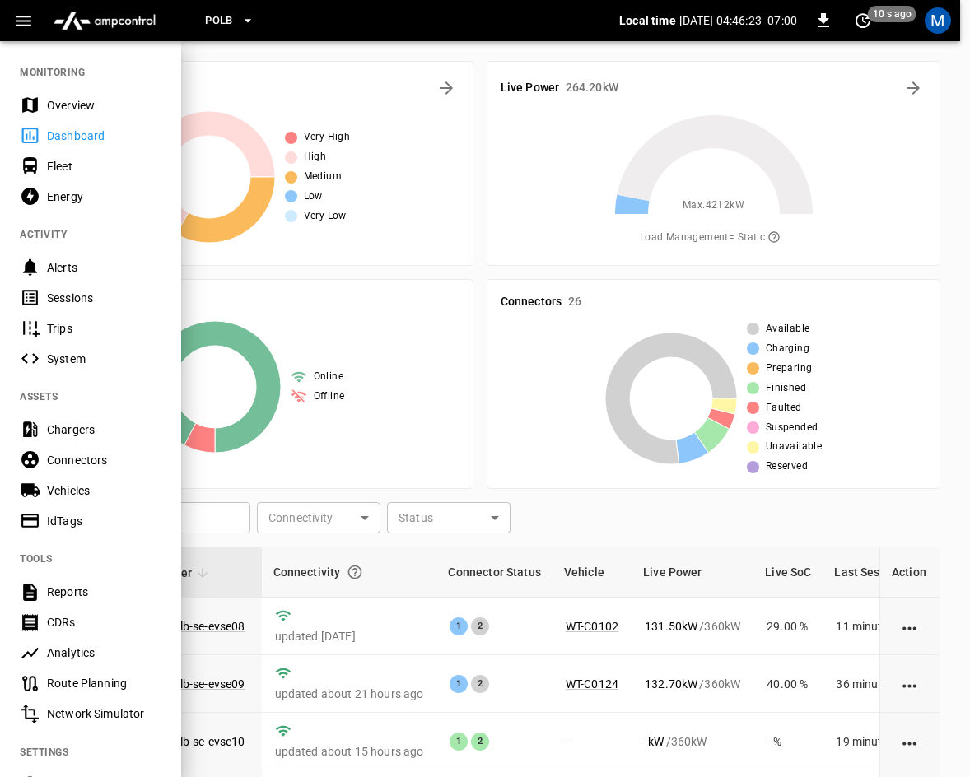
click at [63, 105] on div "Overview" at bounding box center [104, 105] width 114 height 16
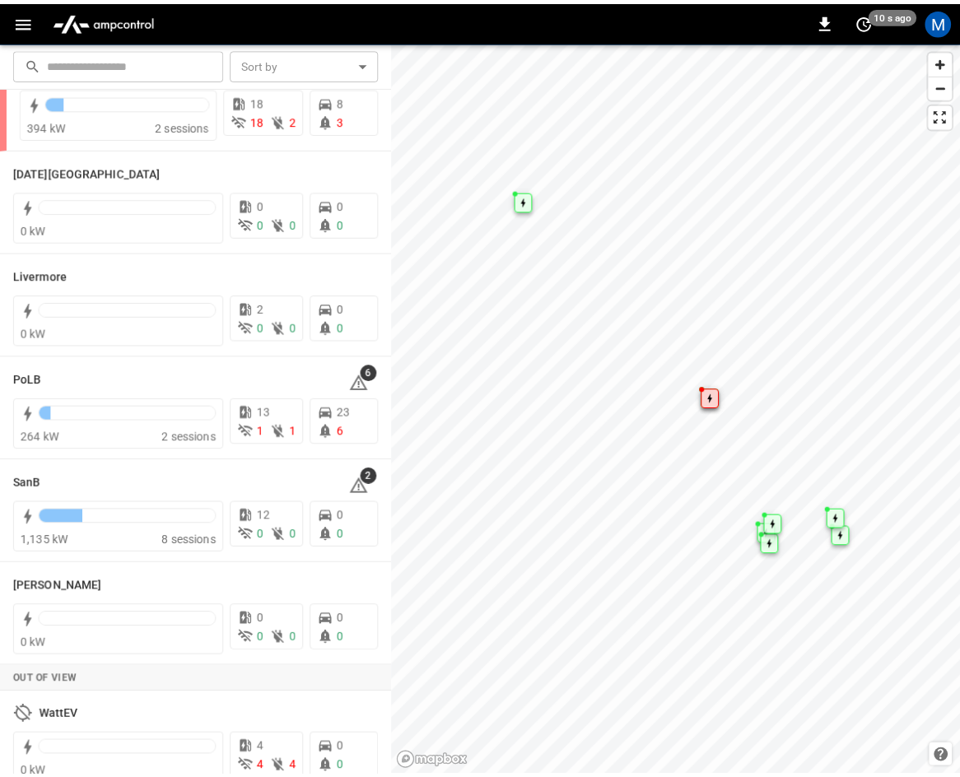
scroll to position [292, 0]
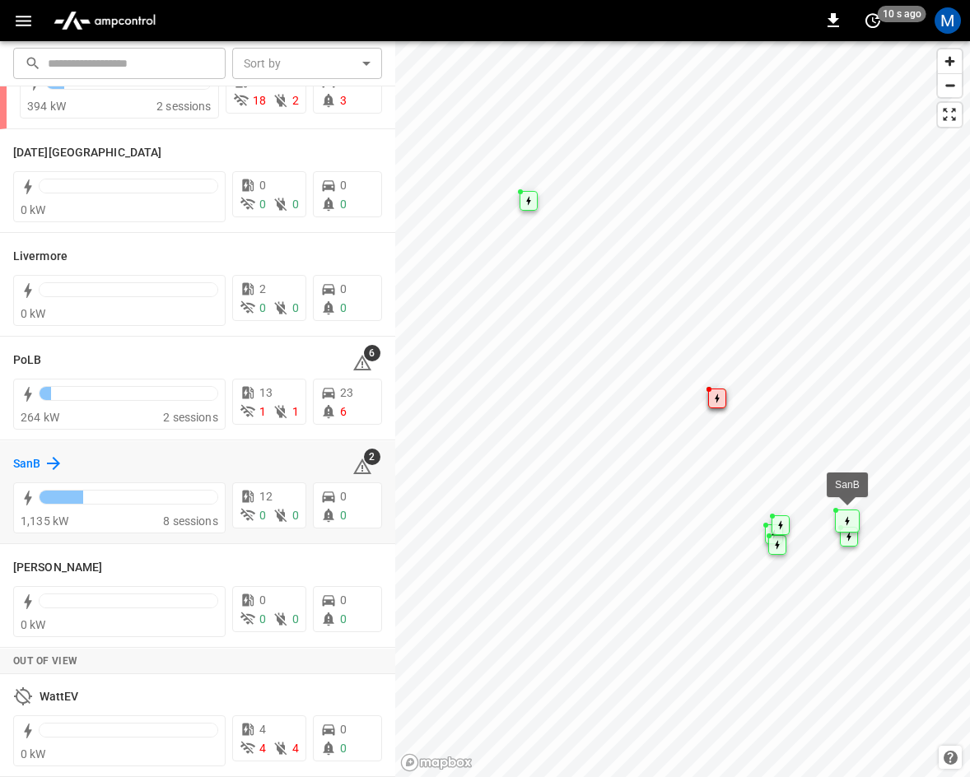
click at [46, 455] on icon at bounding box center [54, 464] width 20 height 20
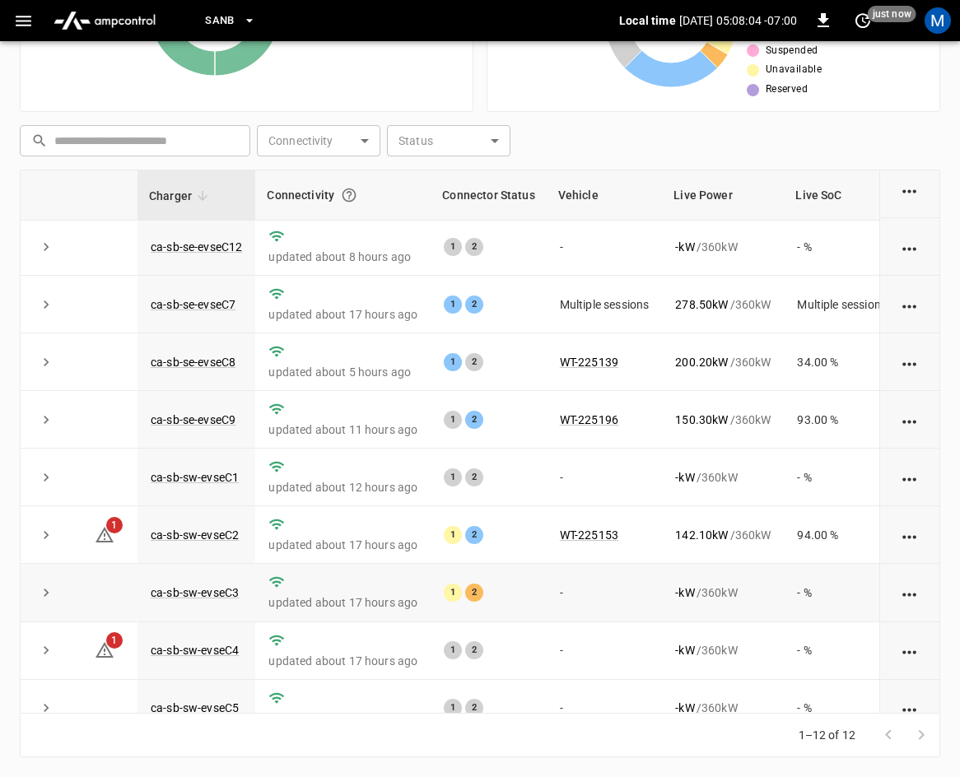
scroll to position [219, 0]
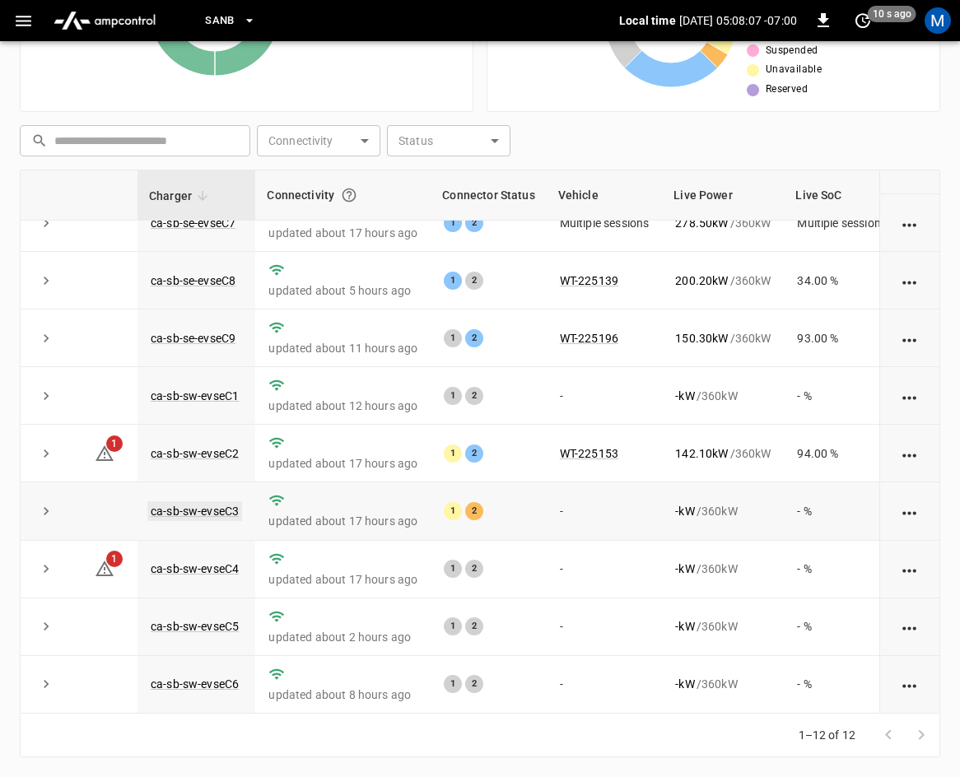
click at [197, 501] on link "ca-sb-sw-evseC3" at bounding box center [194, 511] width 95 height 20
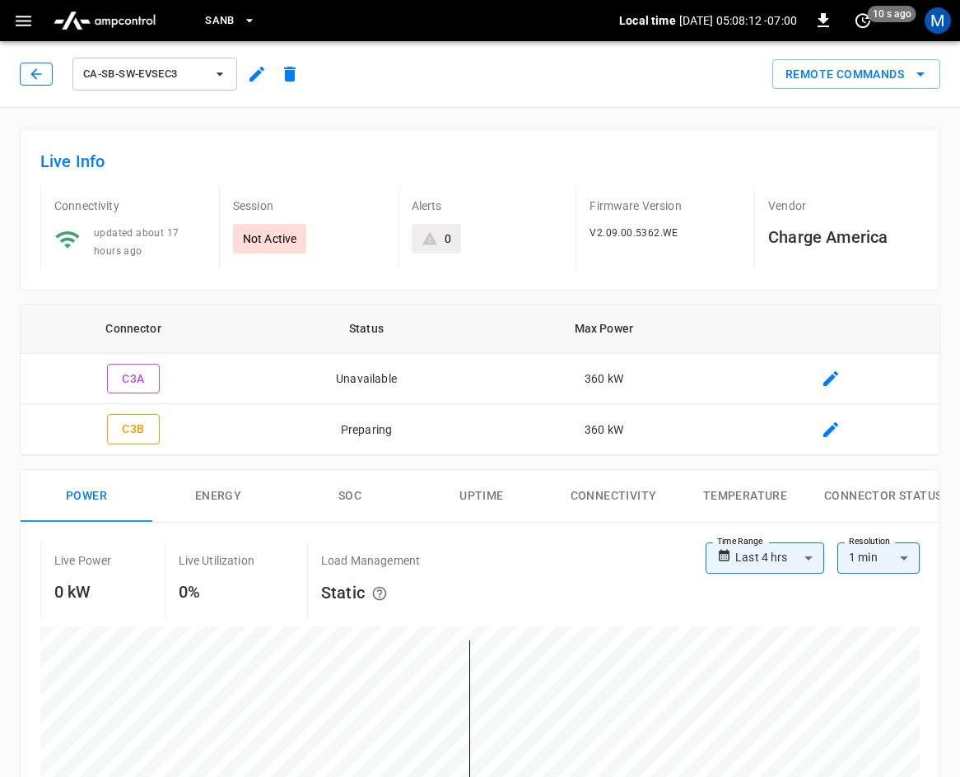
click at [25, 66] on button "button" at bounding box center [36, 74] width 33 height 23
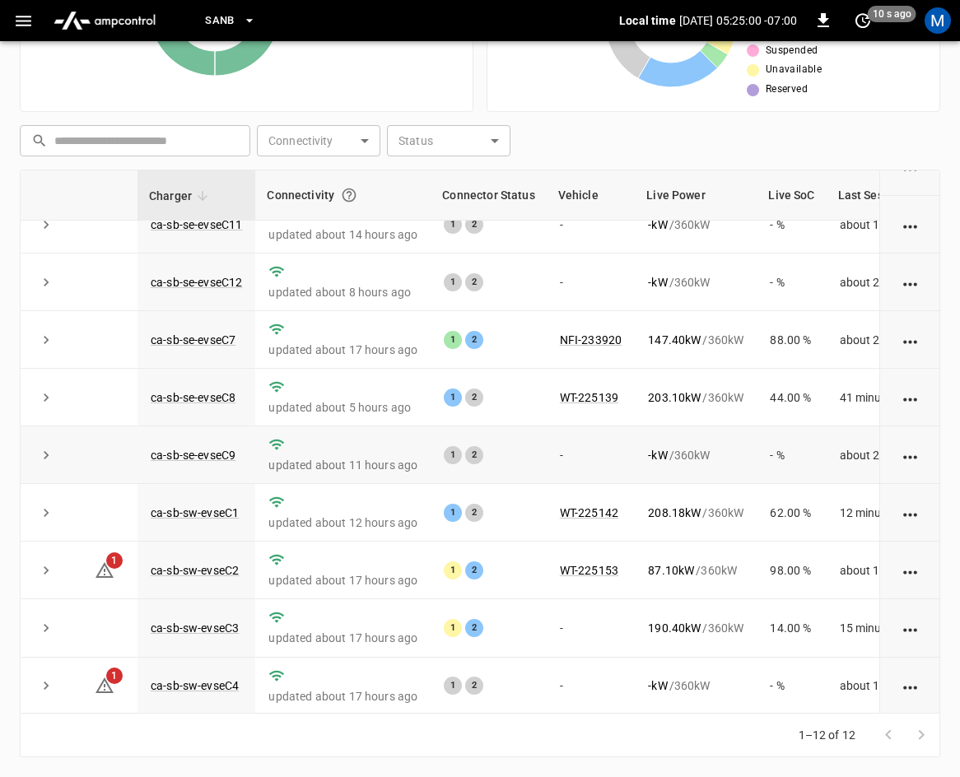
scroll to position [165, 0]
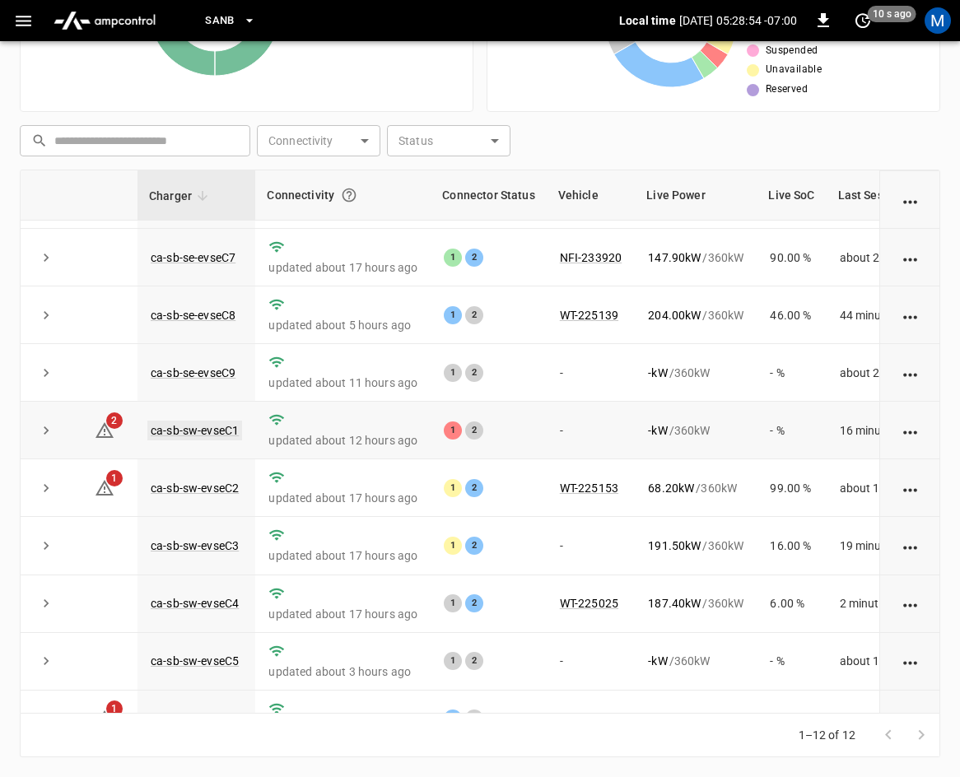
click at [176, 435] on link "ca-sb-sw-evseC1" at bounding box center [194, 431] width 95 height 20
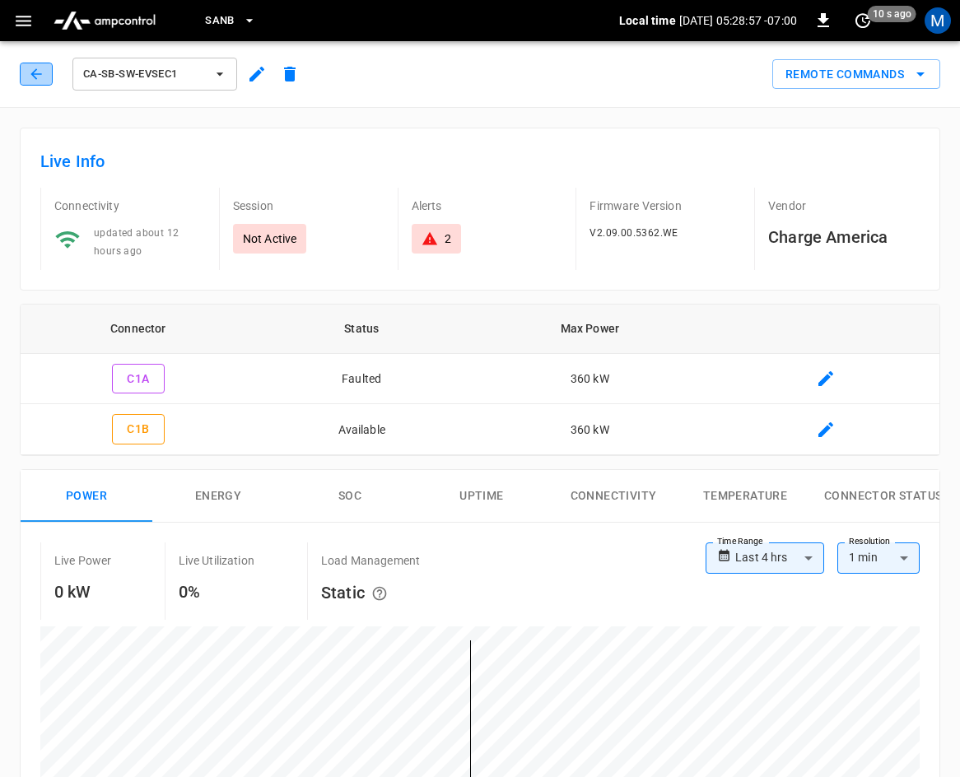
click at [39, 77] on icon "button" at bounding box center [36, 74] width 16 height 16
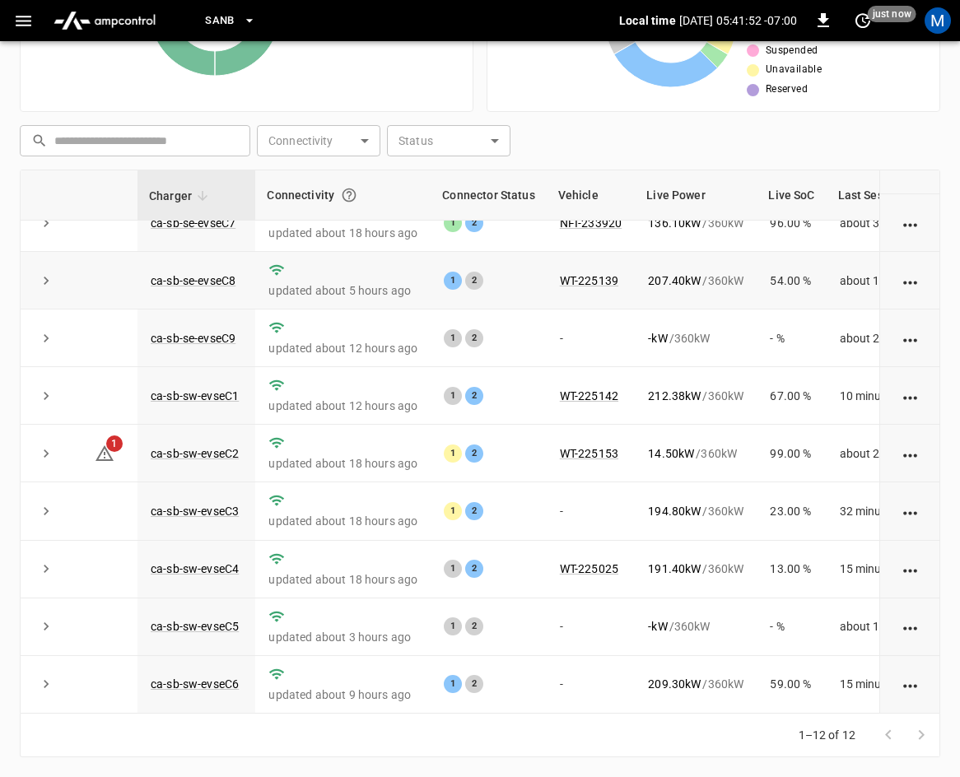
scroll to position [219, 0]
click at [198, 674] on link "ca-sb-sw-evseC6" at bounding box center [194, 684] width 95 height 20
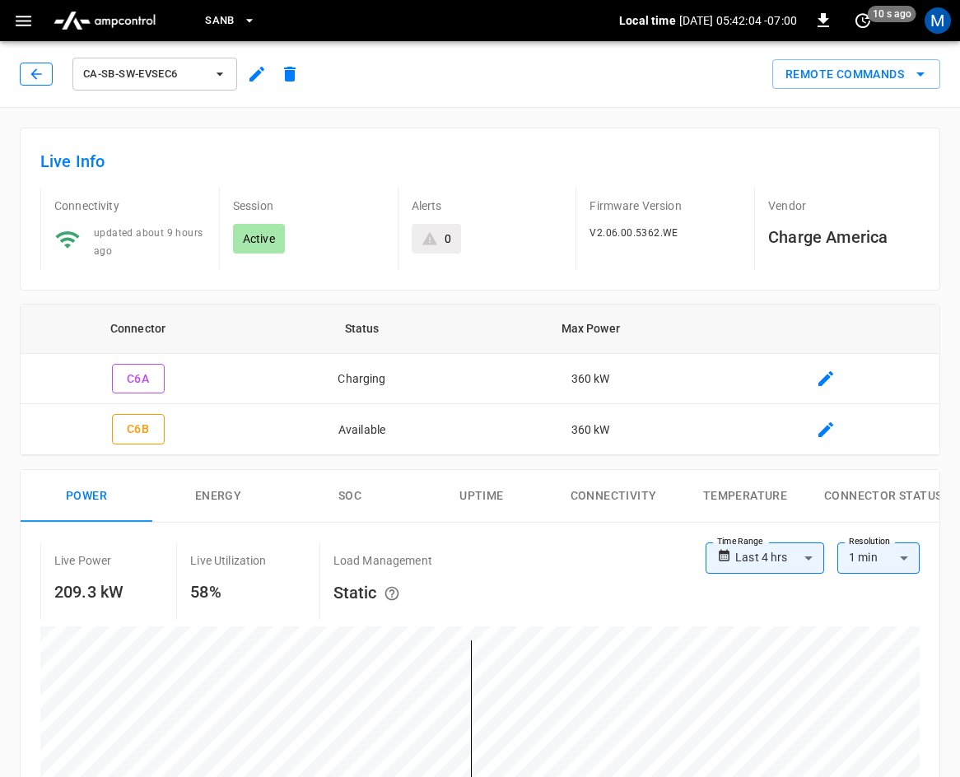
click at [38, 76] on icon "button" at bounding box center [36, 74] width 16 height 16
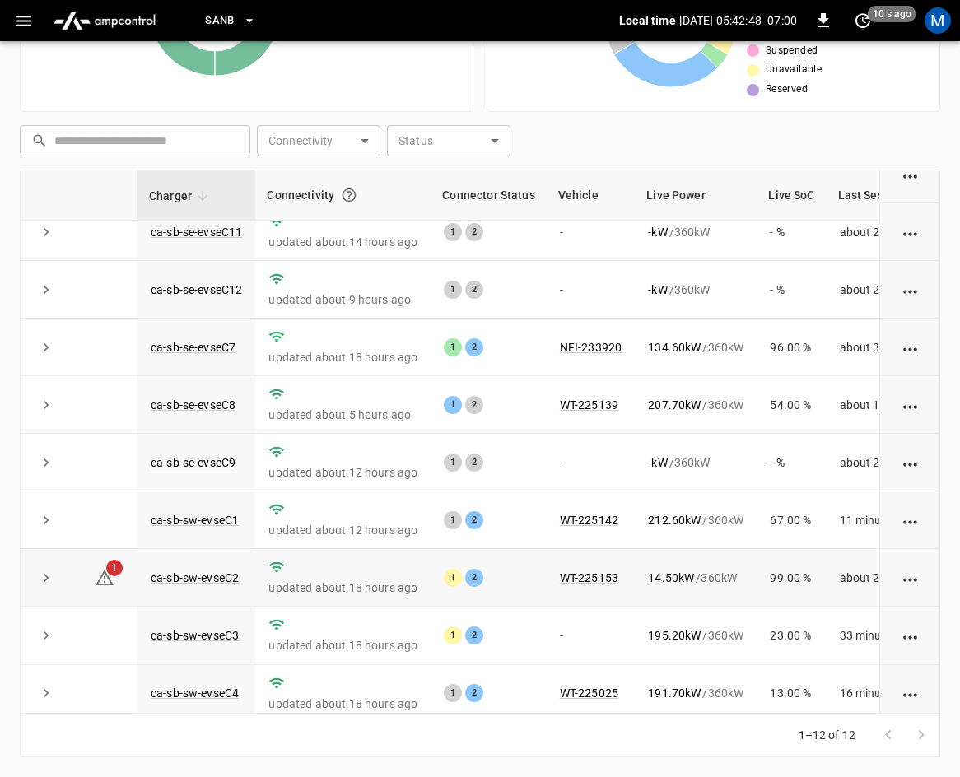
scroll to position [219, 0]
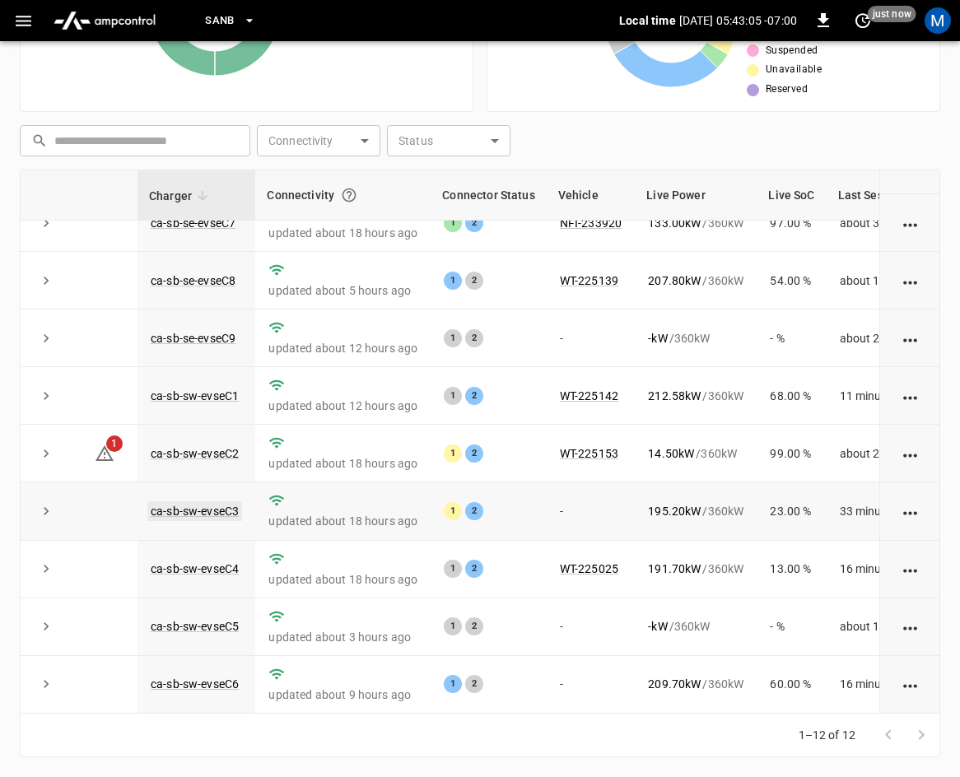
click at [158, 501] on link "ca-sb-sw-evseC3" at bounding box center [194, 511] width 95 height 20
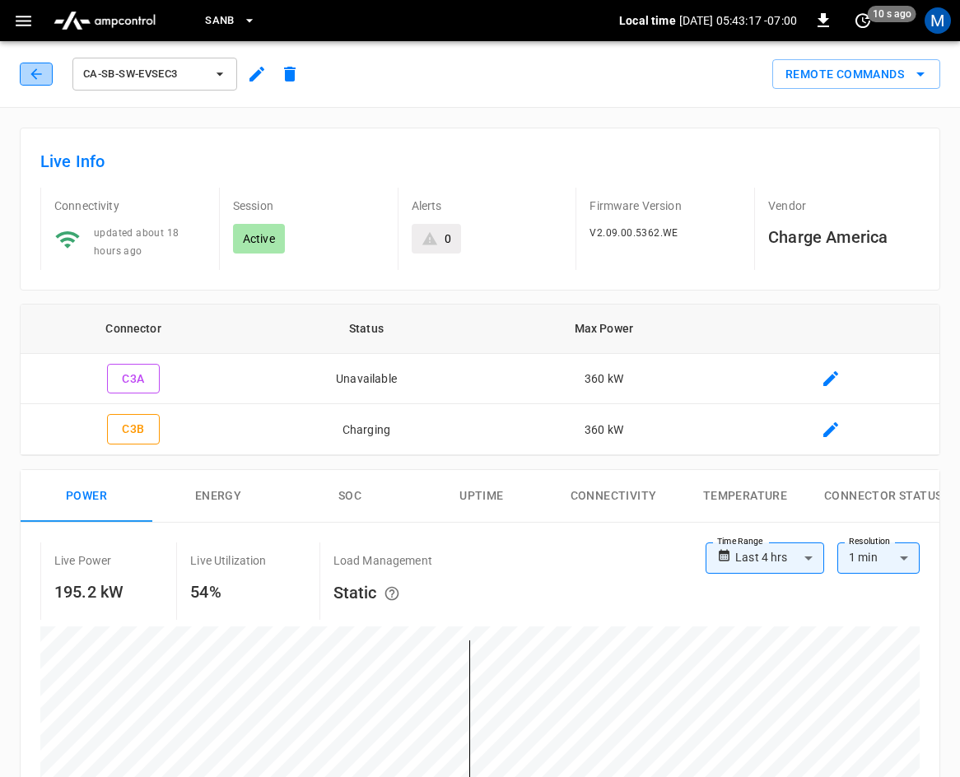
click at [31, 72] on icon "button" at bounding box center [36, 74] width 16 height 16
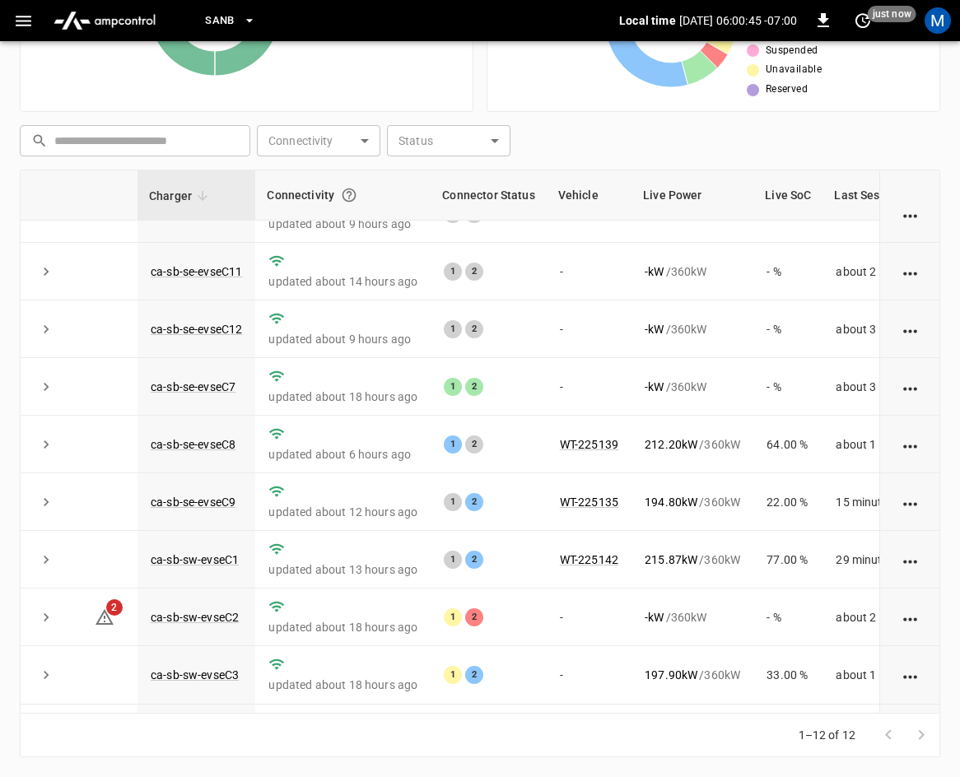
scroll to position [219, 0]
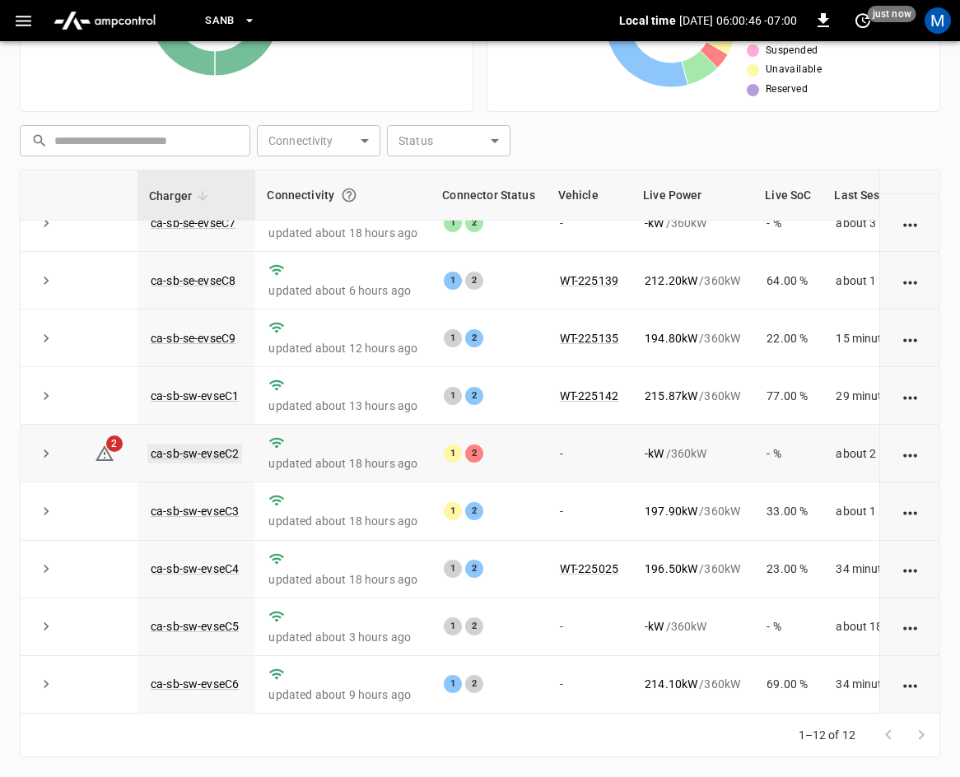
click at [202, 444] on link "ca-sb-sw-evseC2" at bounding box center [194, 454] width 95 height 20
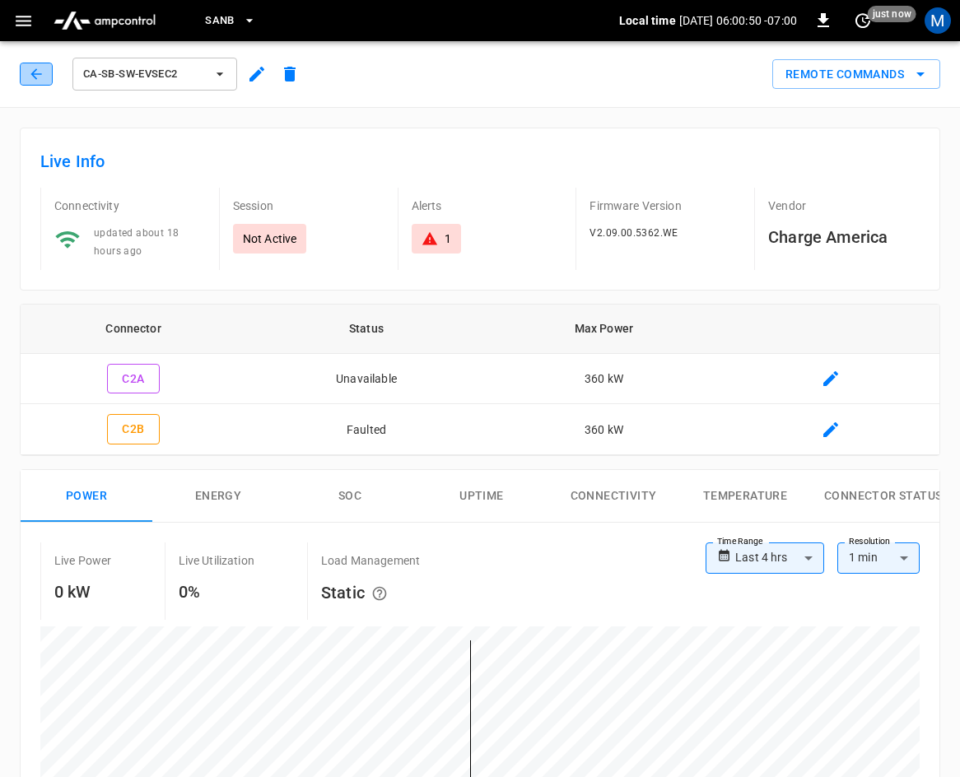
click at [44, 70] on button "button" at bounding box center [36, 74] width 33 height 23
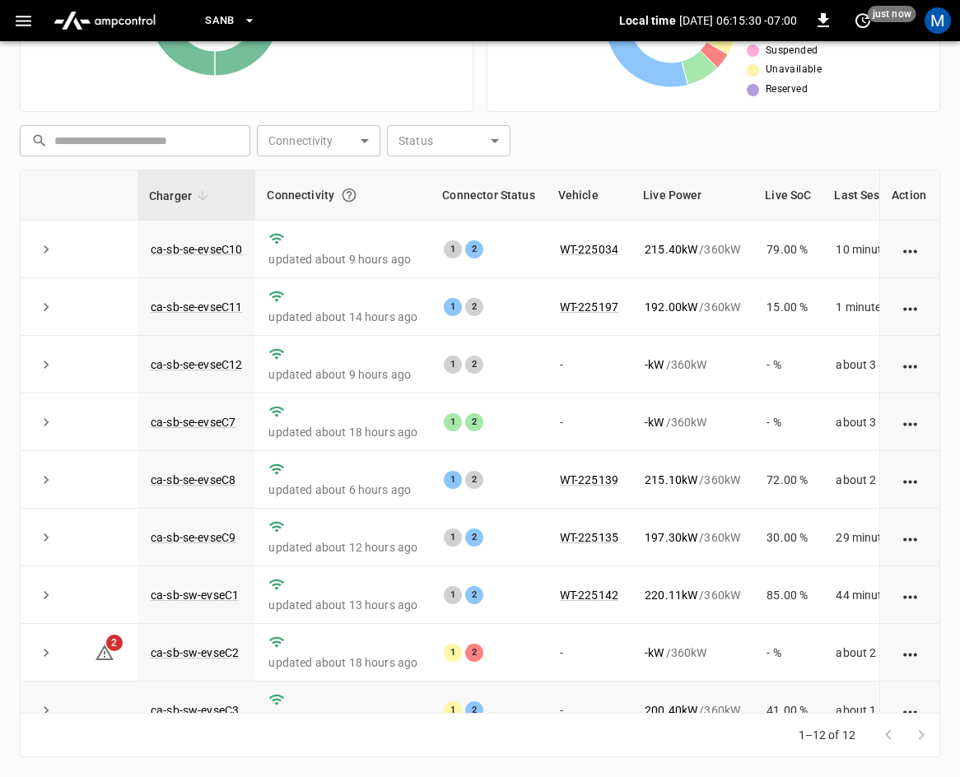
scroll to position [219, 0]
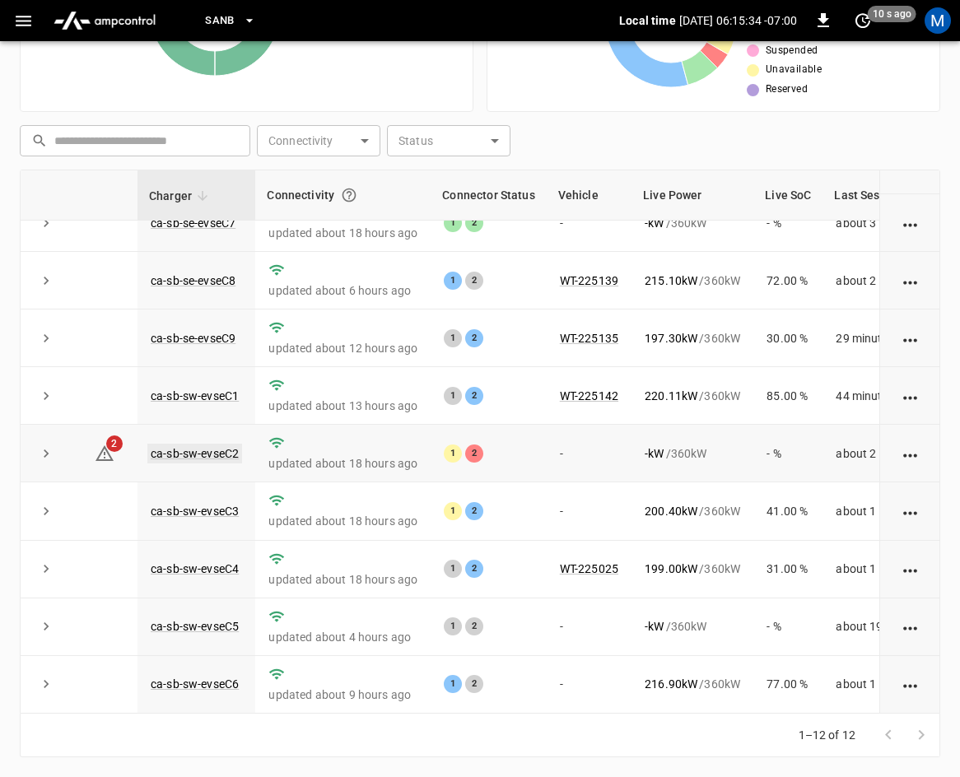
click at [188, 444] on link "ca-sb-sw-evseC2" at bounding box center [194, 454] width 95 height 20
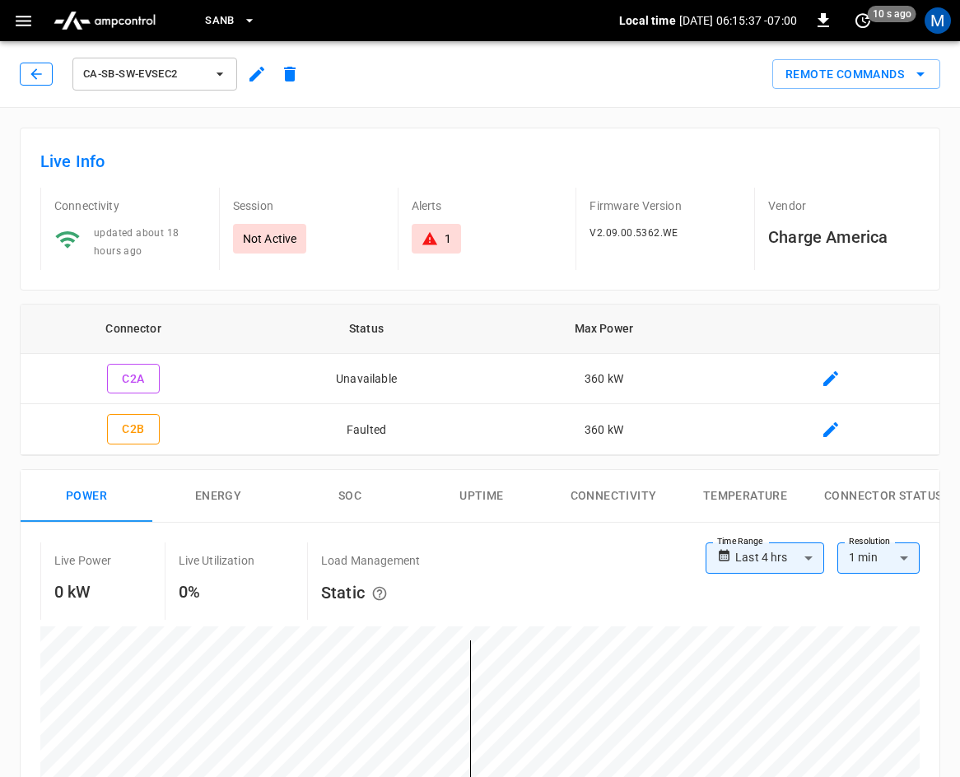
click at [30, 77] on icon "button" at bounding box center [36, 74] width 16 height 16
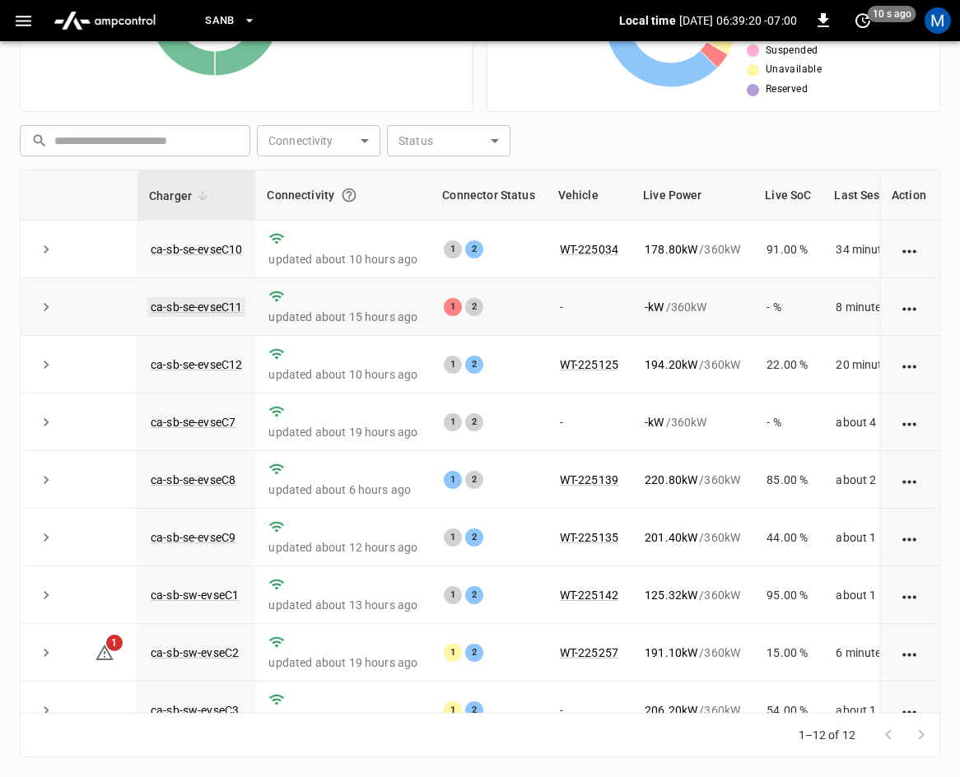
click at [185, 304] on link "ca-sb-se-evseC11" at bounding box center [196, 307] width 98 height 20
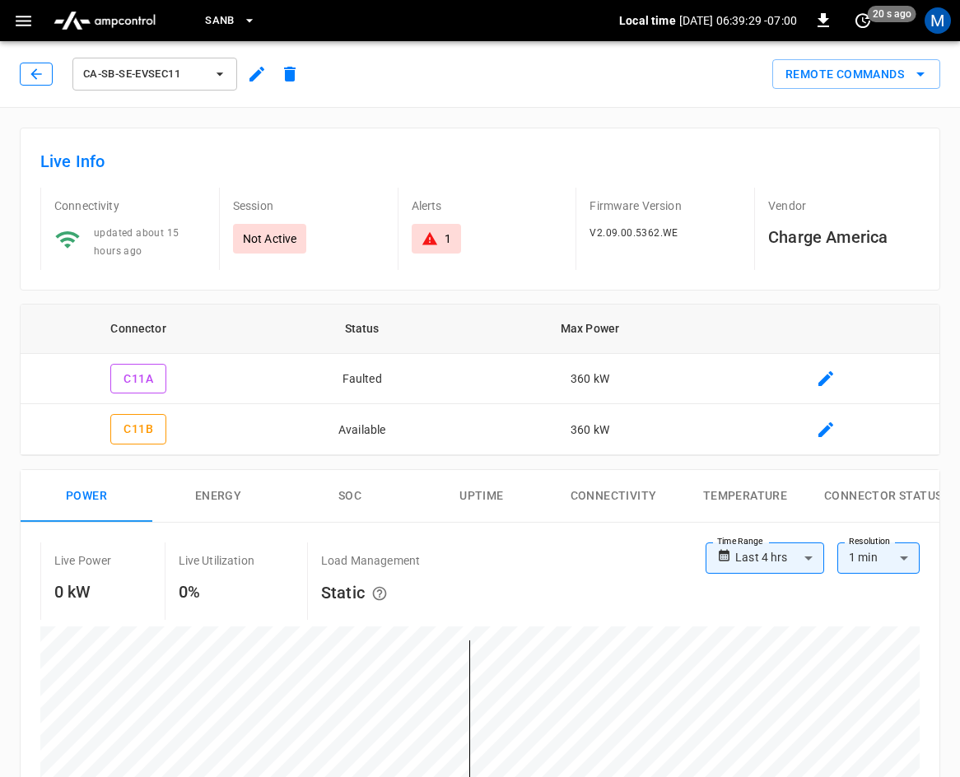
click at [28, 77] on icon "button" at bounding box center [36, 74] width 16 height 16
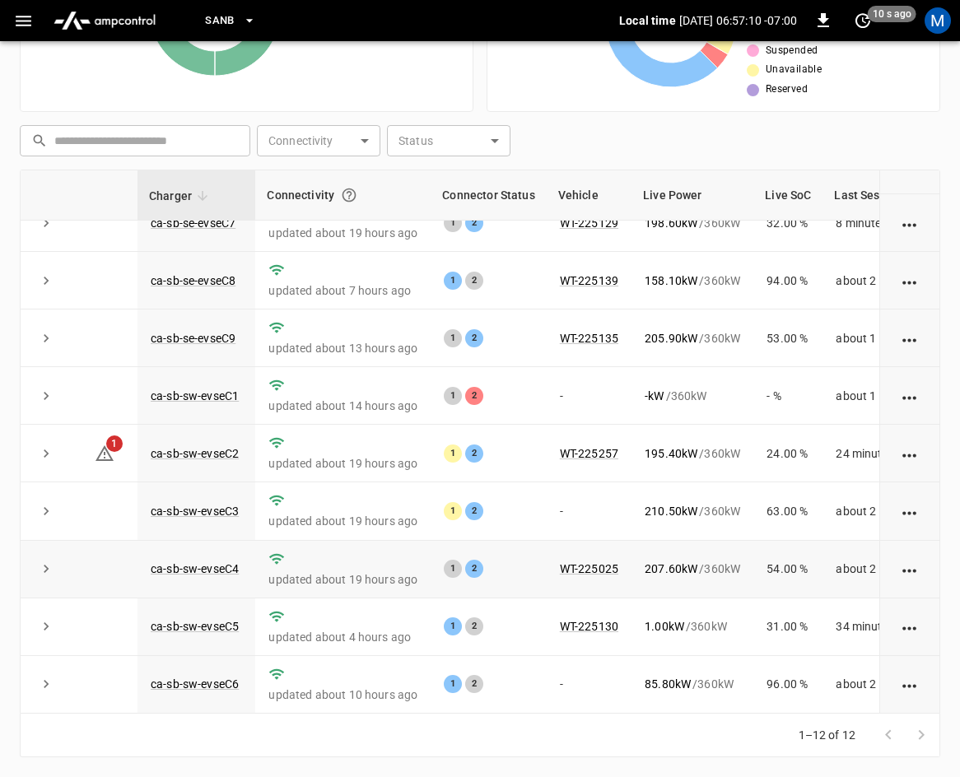
scroll to position [219, 0]
click at [199, 616] on link "ca-sb-sw-evseC5" at bounding box center [194, 626] width 95 height 20
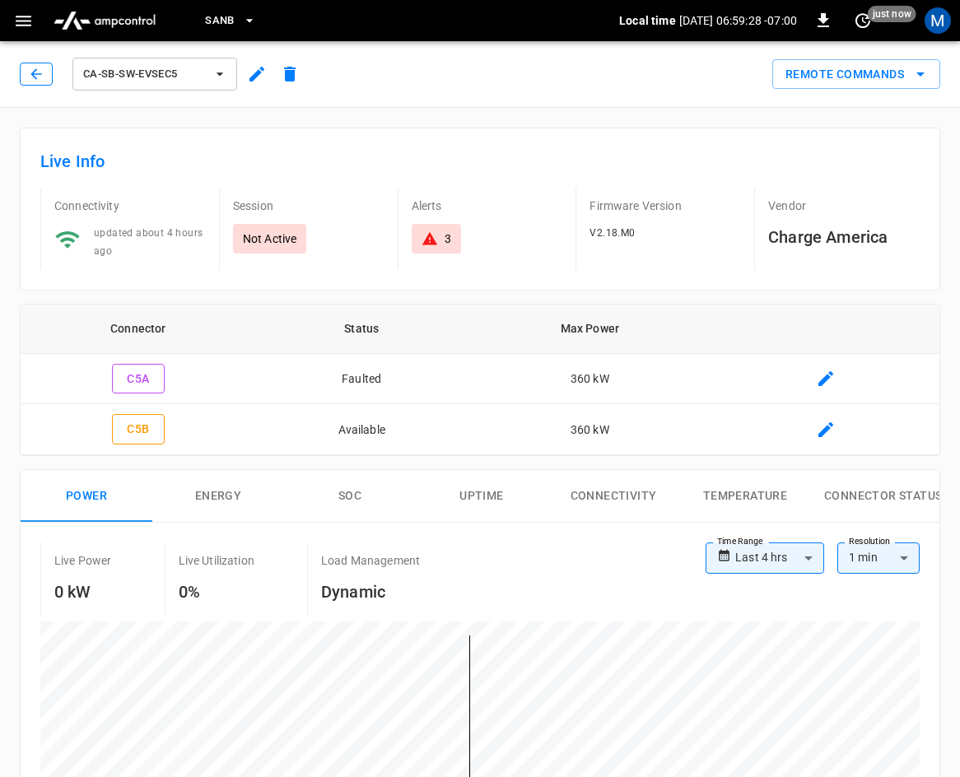
click at [40, 78] on icon "button" at bounding box center [36, 74] width 16 height 16
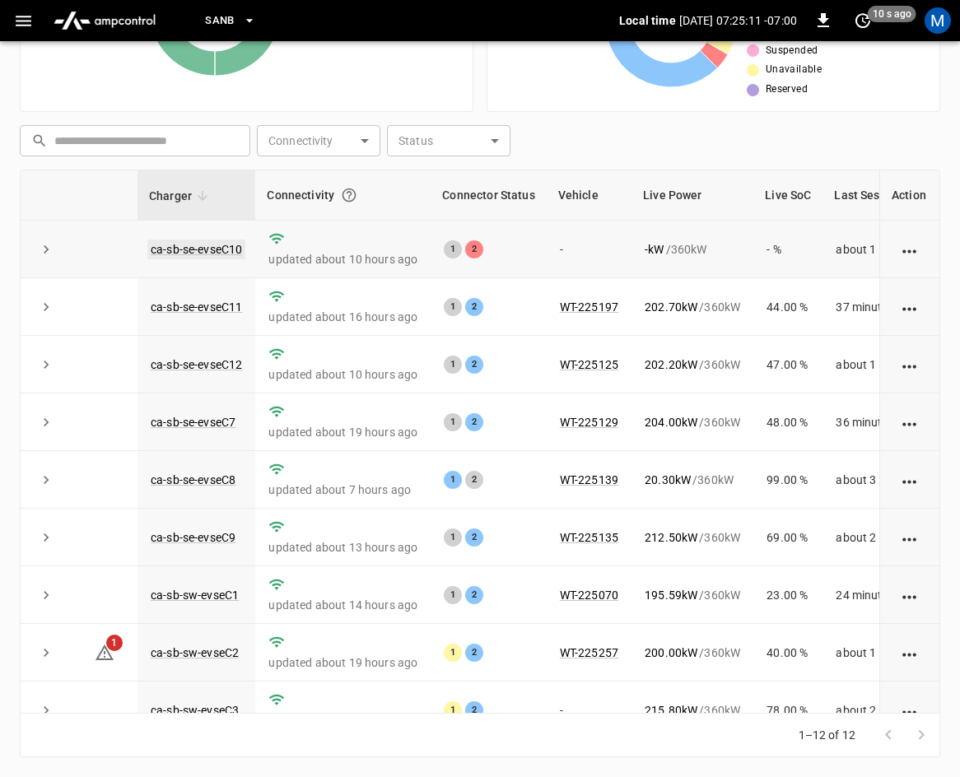
click at [191, 254] on link "ca-sb-se-evseC10" at bounding box center [196, 250] width 98 height 20
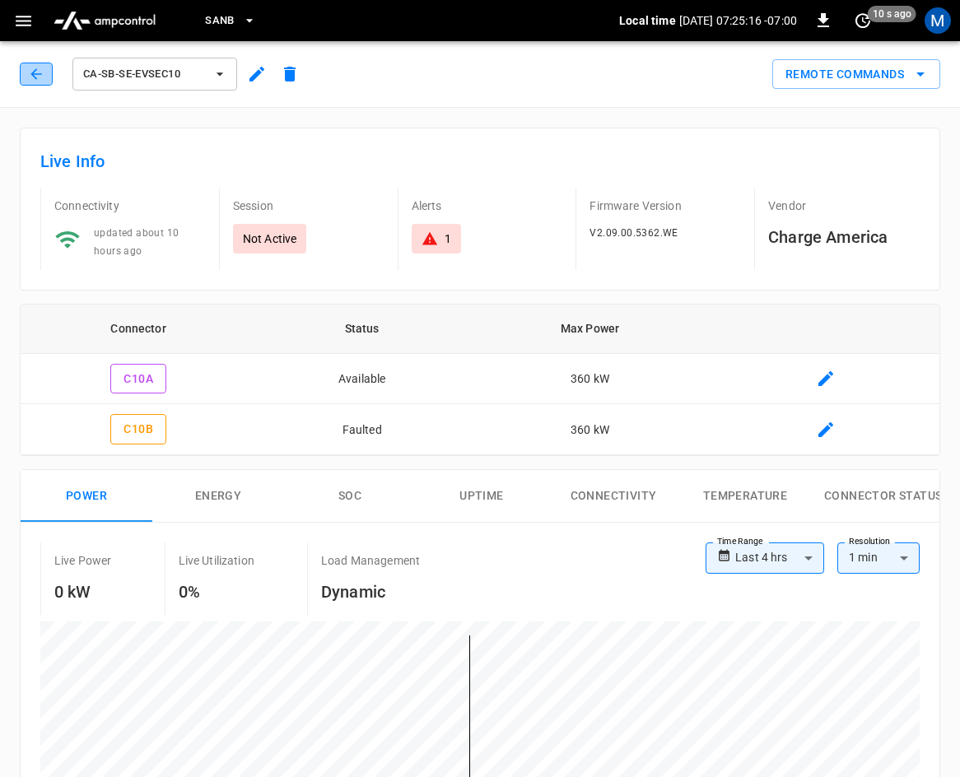
click at [26, 66] on button "button" at bounding box center [36, 74] width 33 height 23
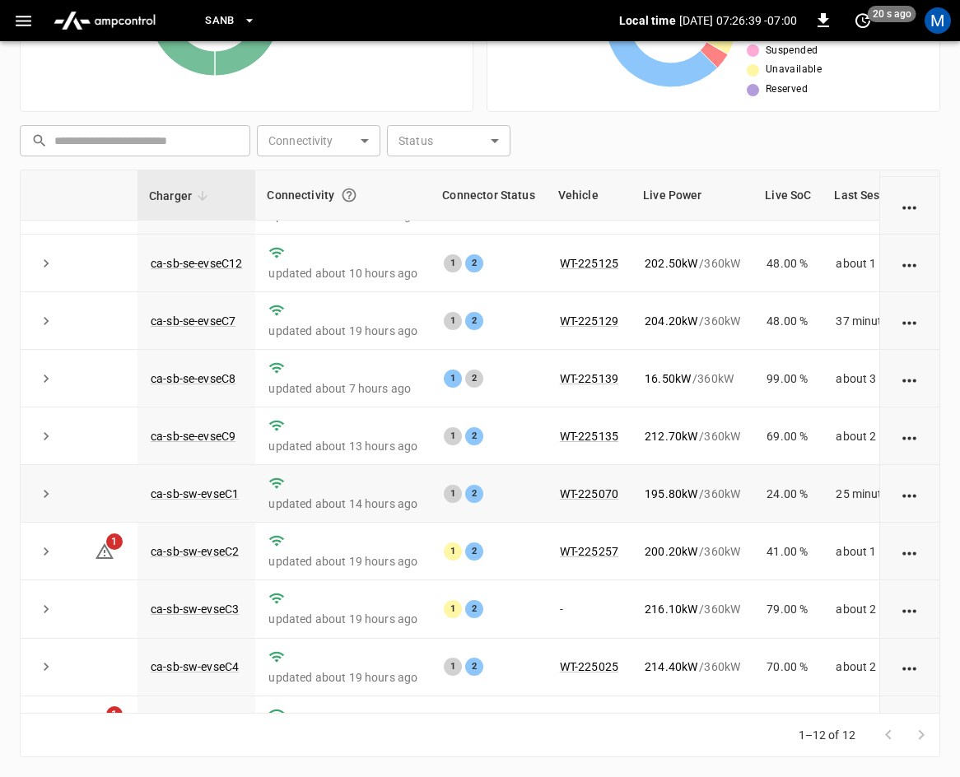
scroll to position [219, 0]
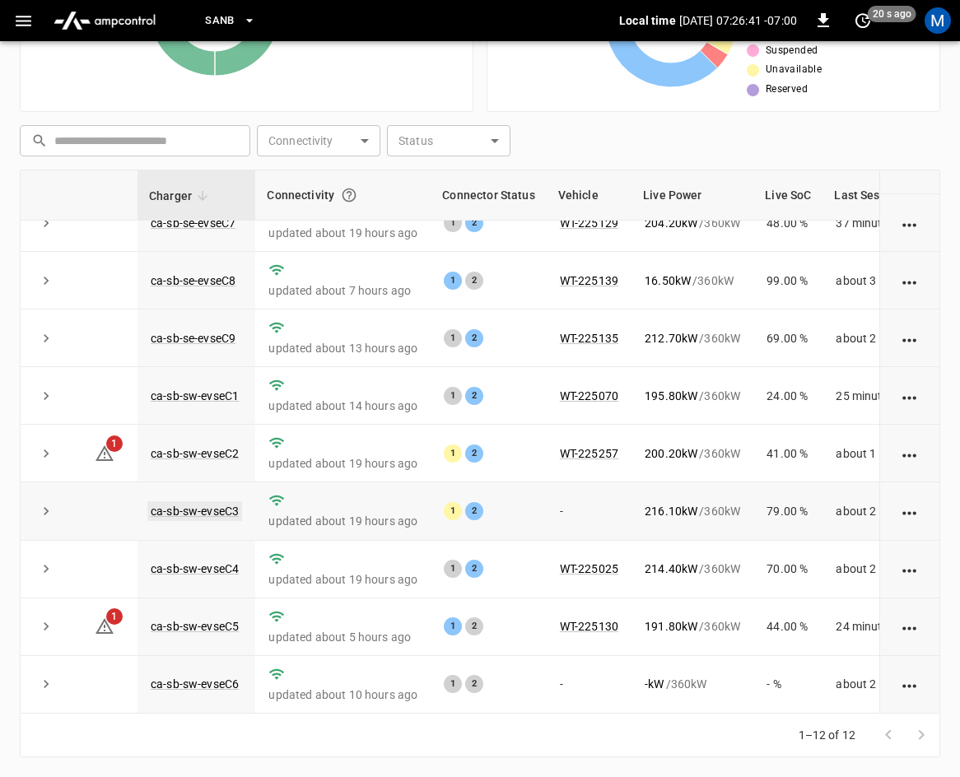
click at [162, 501] on link "ca-sb-sw-evseC3" at bounding box center [194, 511] width 95 height 20
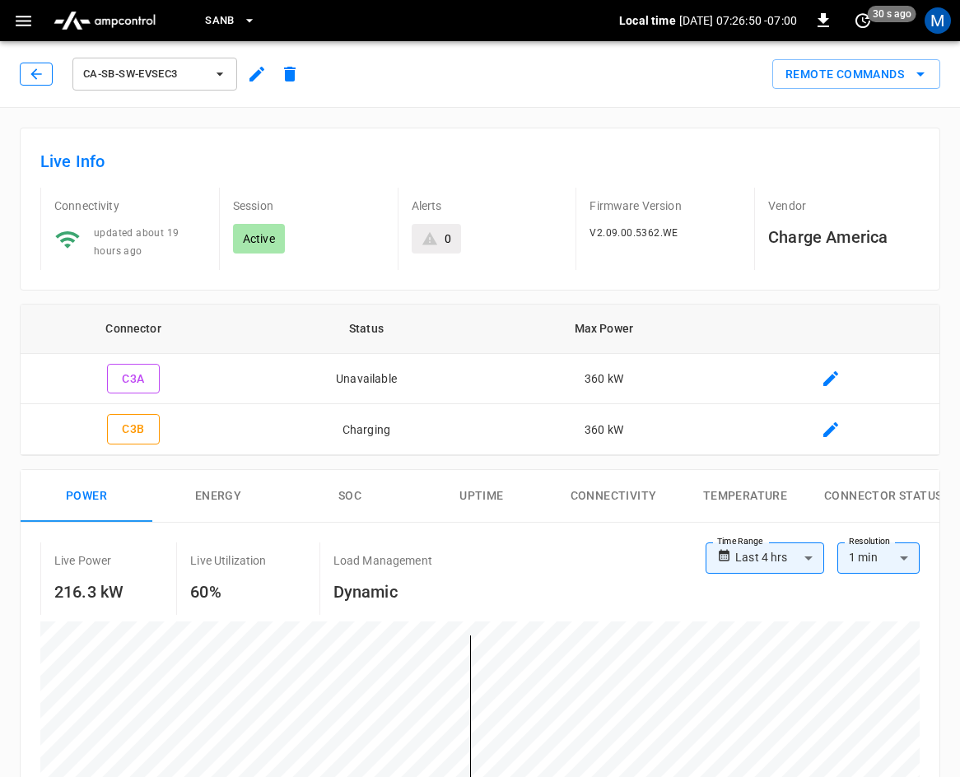
click at [43, 79] on icon "button" at bounding box center [36, 74] width 16 height 16
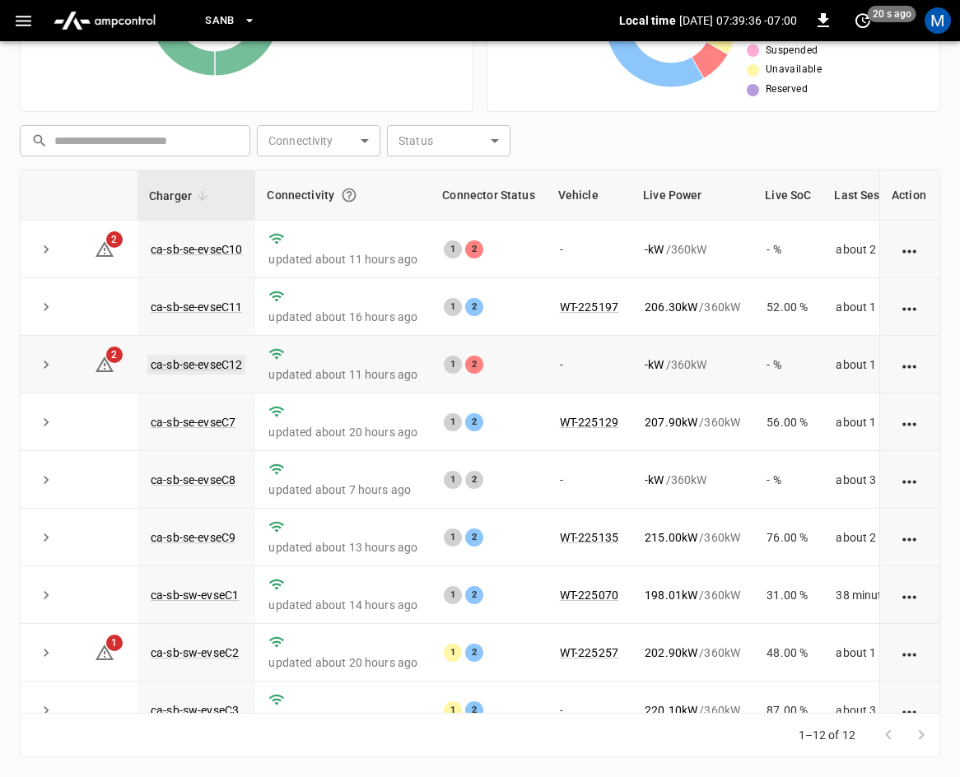
click at [230, 362] on link "ca-sb-se-evseC12" at bounding box center [196, 365] width 98 height 20
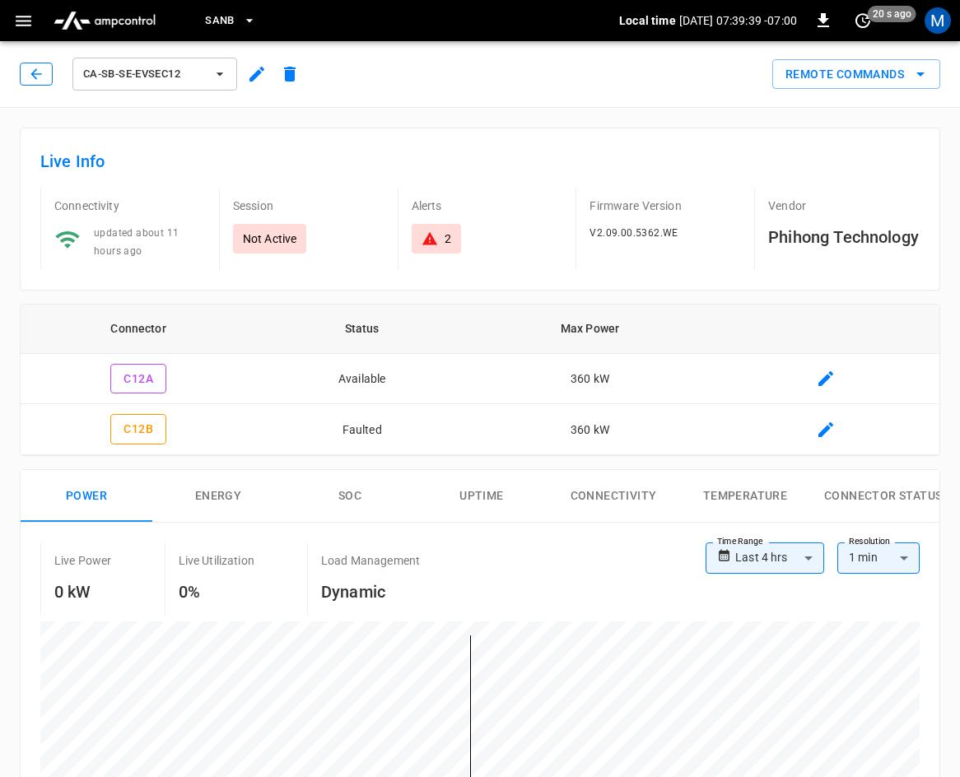
click at [42, 77] on icon "button" at bounding box center [36, 74] width 16 height 16
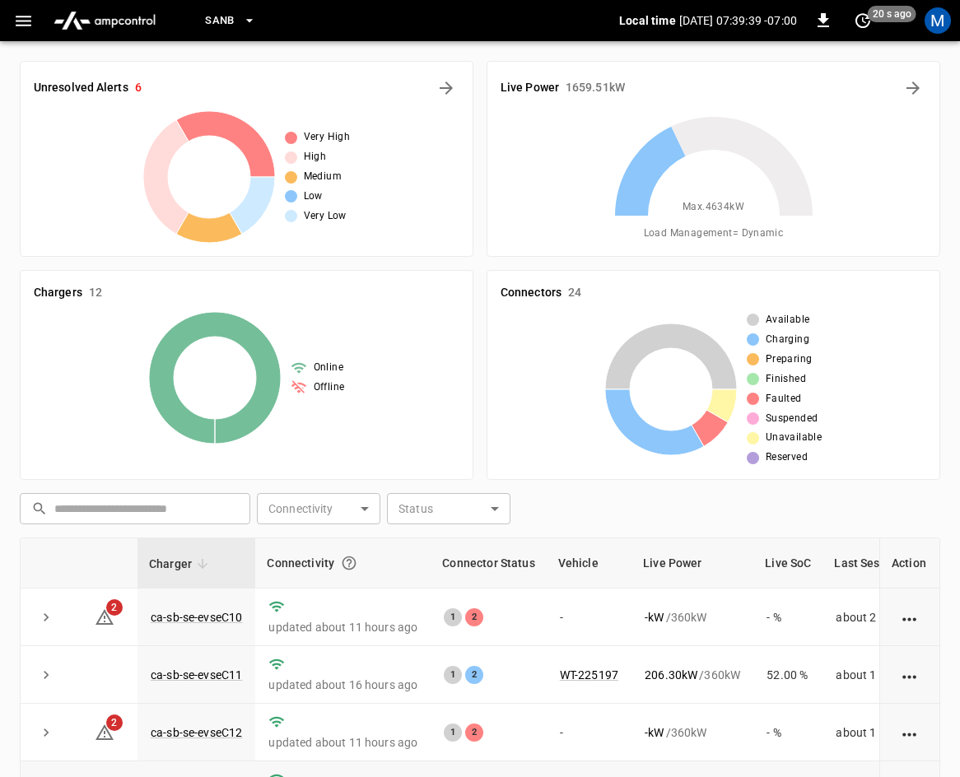
scroll to position [368, 0]
